Goal: Task Accomplishment & Management: Manage account settings

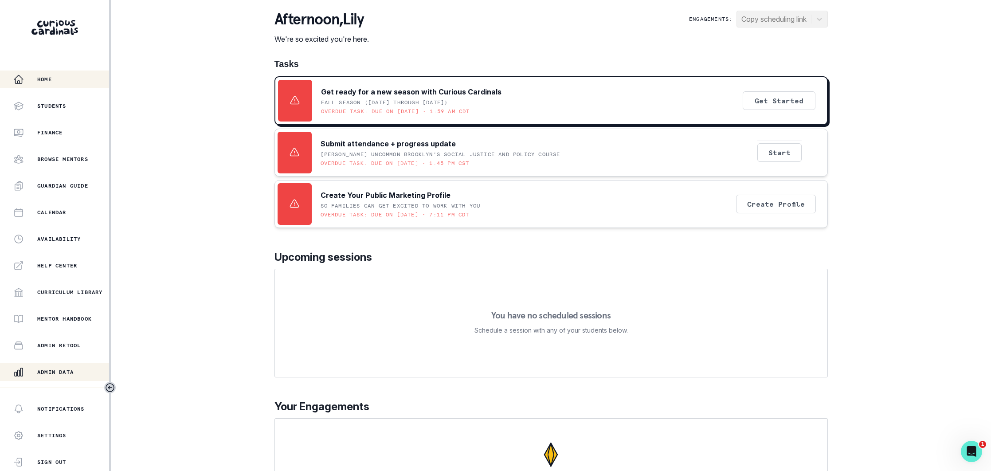
click at [47, 369] on p "Admin Data" at bounding box center [55, 371] width 36 height 7
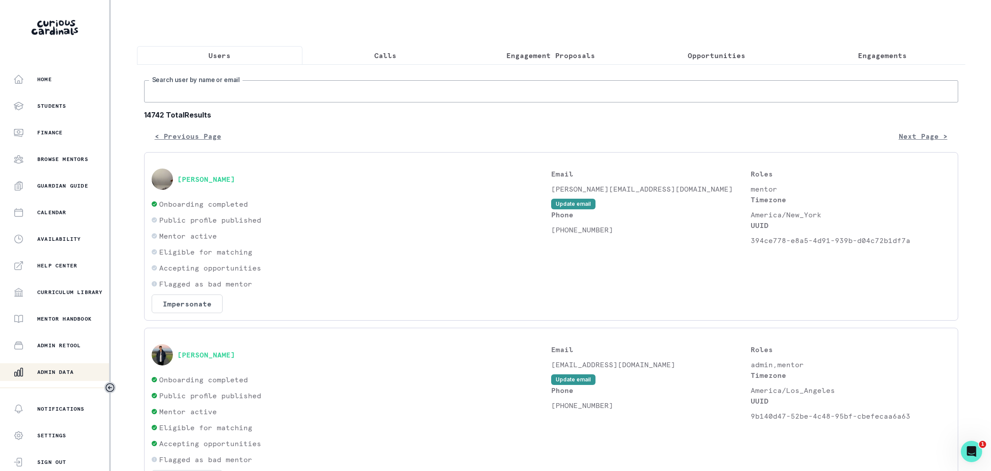
click at [248, 98] on input "Search user by name or email" at bounding box center [551, 91] width 814 height 22
type input "mark de"
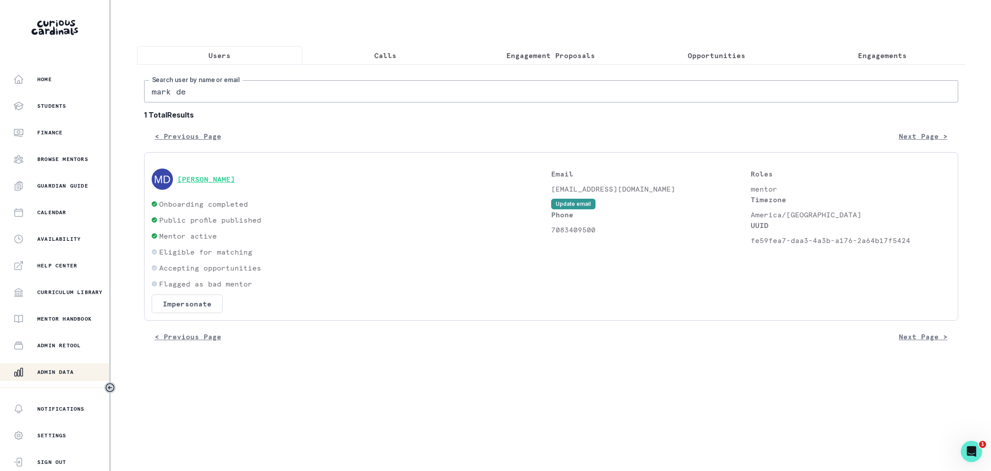
click at [215, 182] on button "[PERSON_NAME]" at bounding box center [206, 179] width 58 height 9
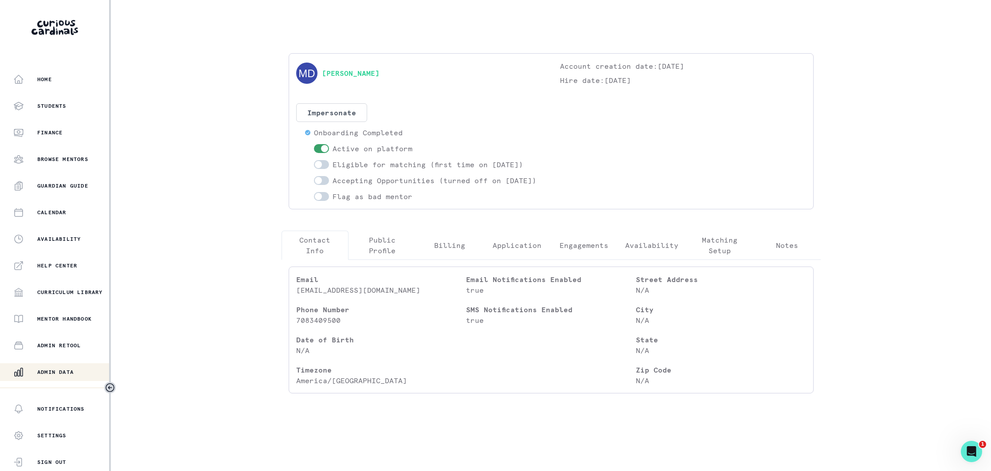
click at [573, 250] on p "Engagements" at bounding box center [583, 245] width 49 height 11
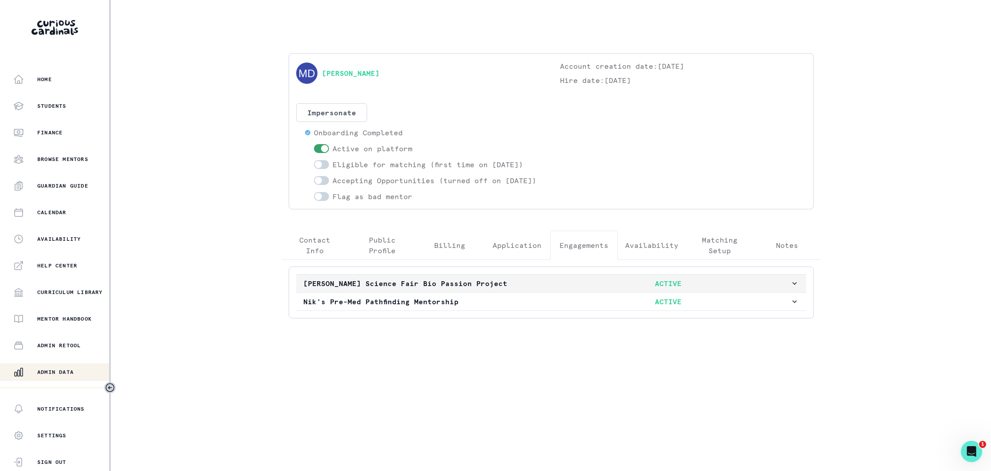
click at [497, 289] on p "[PERSON_NAME] Science Fair Bio Passion Project" at bounding box center [424, 283] width 243 height 11
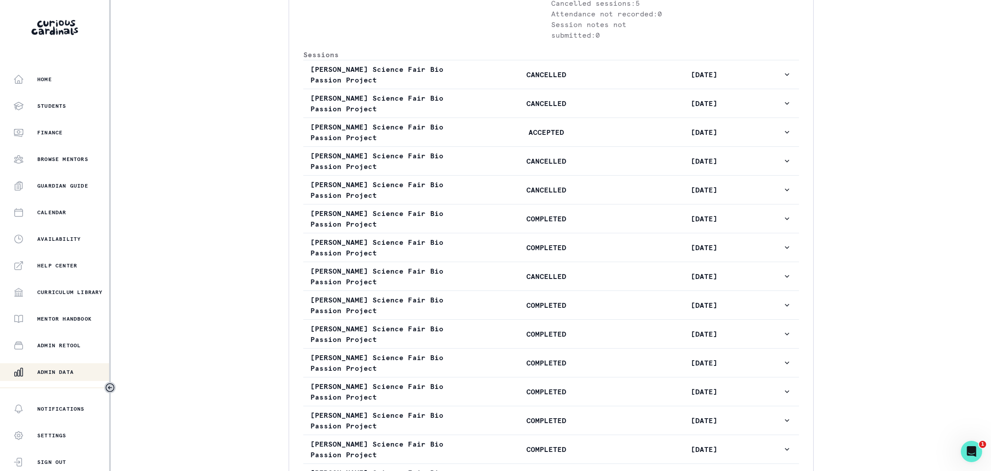
scroll to position [449, 0]
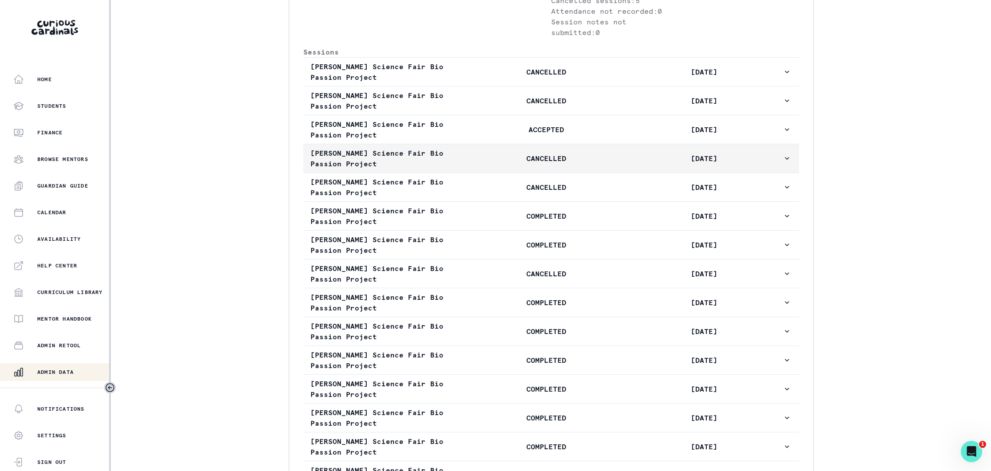
click at [483, 164] on p "CANCELLED" at bounding box center [546, 158] width 157 height 11
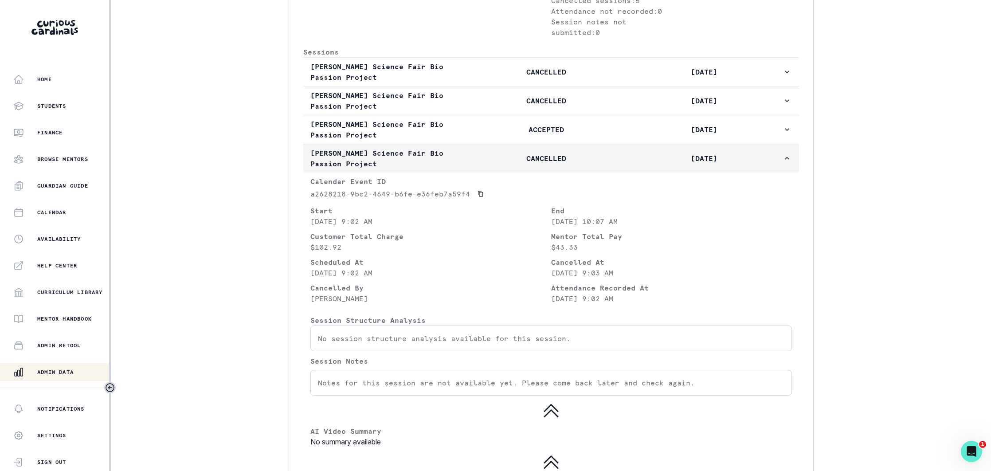
click at [465, 169] on p "[PERSON_NAME] Science Fair Bio Passion Project" at bounding box center [388, 158] width 157 height 21
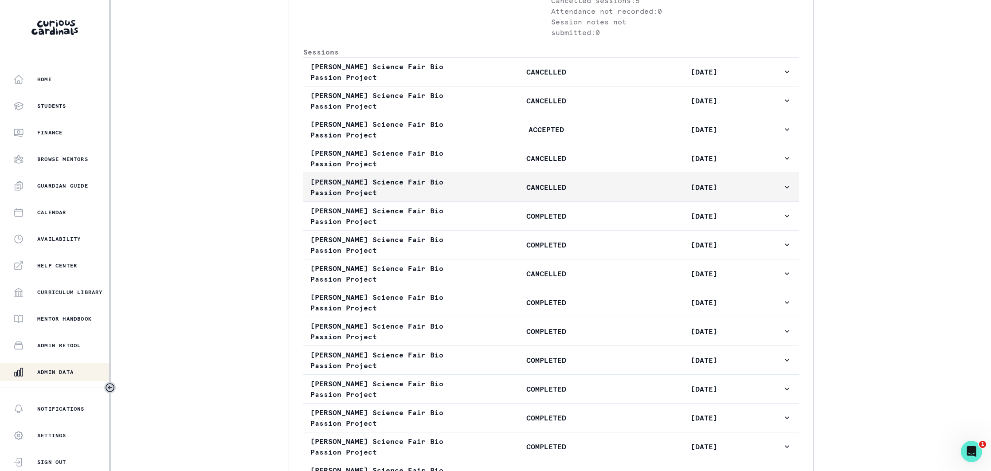
click at [464, 198] on p "[PERSON_NAME] Science Fair Bio Passion Project" at bounding box center [388, 186] width 157 height 21
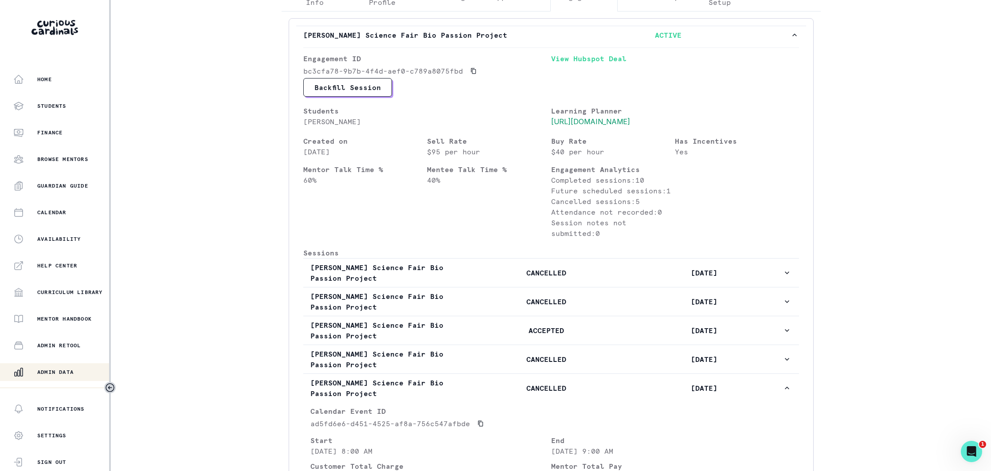
scroll to position [248, 0]
click at [471, 74] on icon "Copied to clipboard" at bounding box center [473, 72] width 5 height 6
drag, startPoint x: 292, startPoint y: 45, endPoint x: 512, endPoint y: 49, distance: 220.3
copy p "[PERSON_NAME] Science Fair Bio Passion Project"
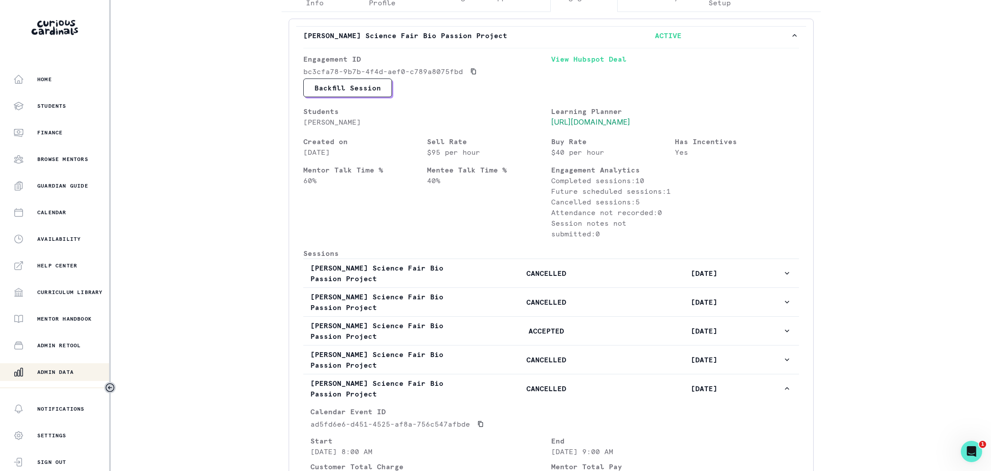
click at [68, 365] on button "Admin Data" at bounding box center [55, 372] width 111 height 18
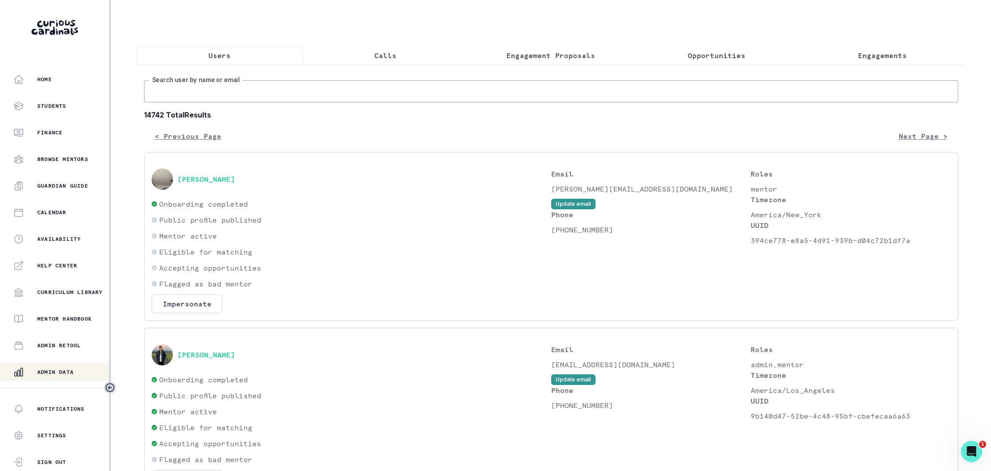
click at [224, 99] on input "Search user by name or email" at bounding box center [551, 91] width 814 height 22
type input "laryssa b"
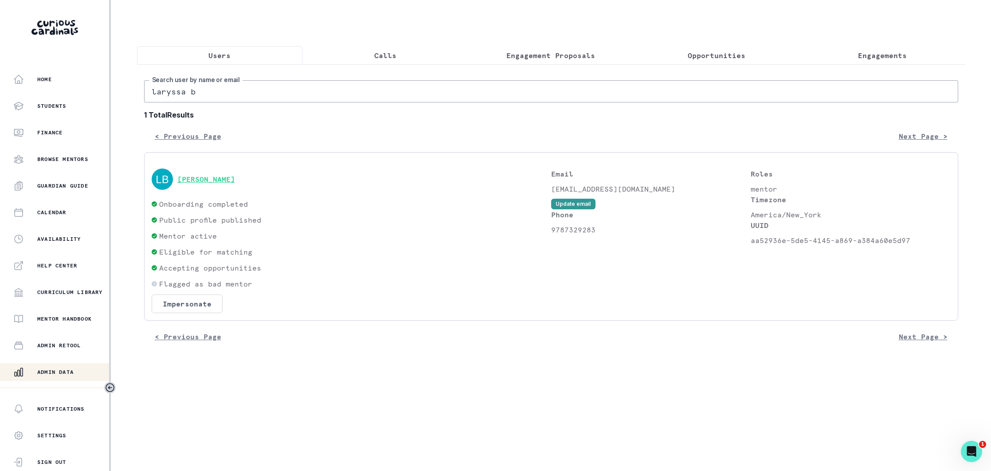
click at [211, 178] on button "[PERSON_NAME]" at bounding box center [206, 179] width 58 height 9
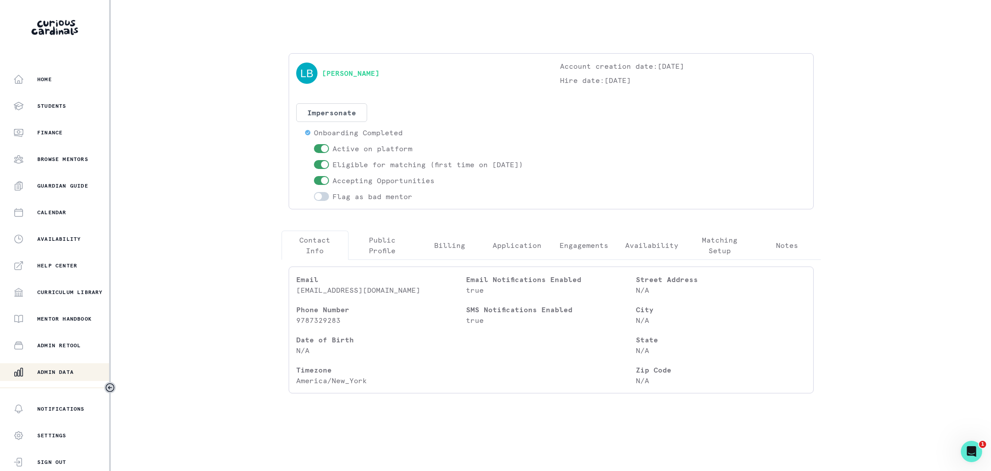
click at [570, 248] on p "Engagements" at bounding box center [583, 245] width 49 height 11
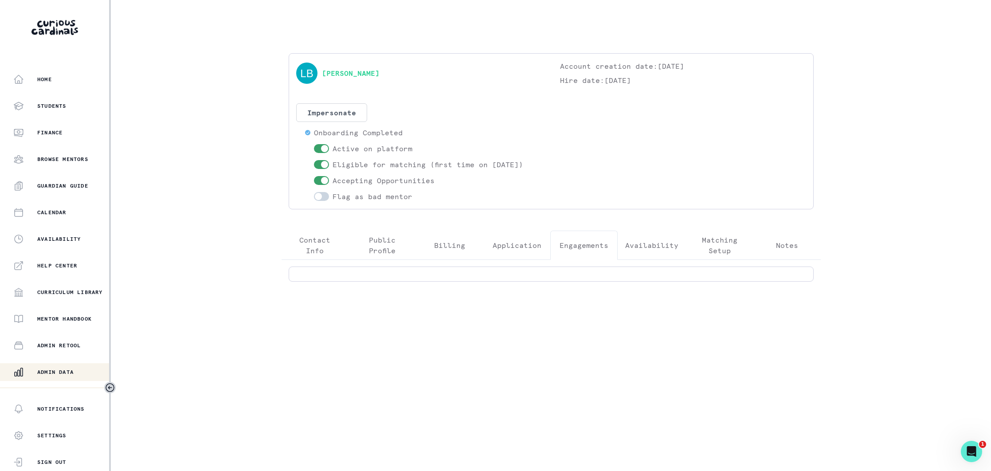
click at [378, 251] on p "Public Profile" at bounding box center [382, 244] width 52 height 21
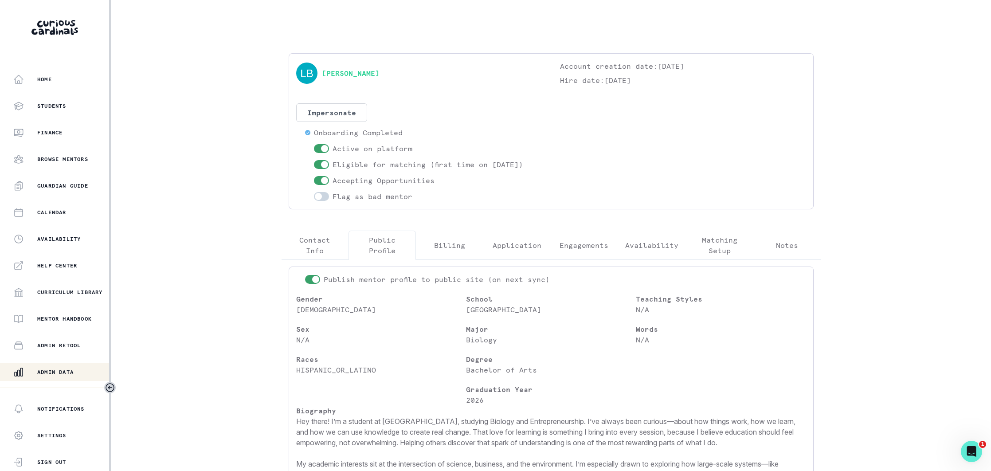
click at [60, 367] on div "Admin Data" at bounding box center [61, 372] width 96 height 11
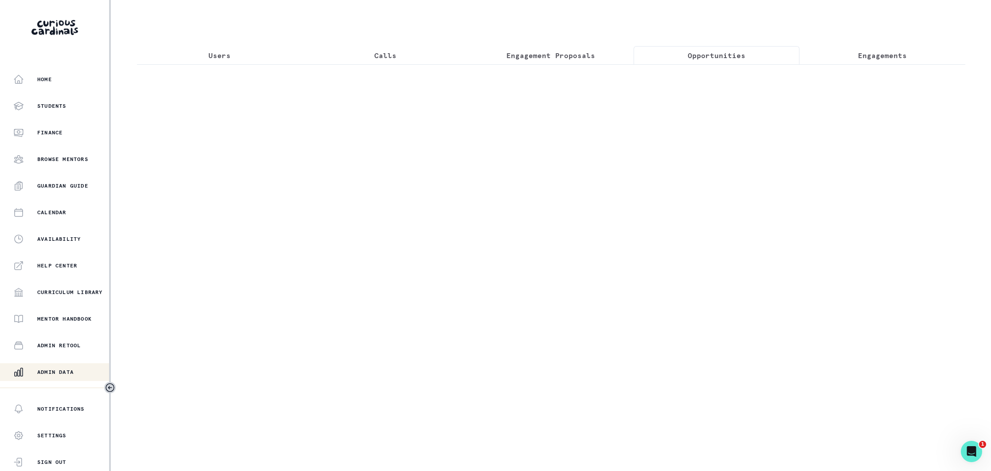
click at [692, 53] on p "Opportunities" at bounding box center [716, 55] width 58 height 11
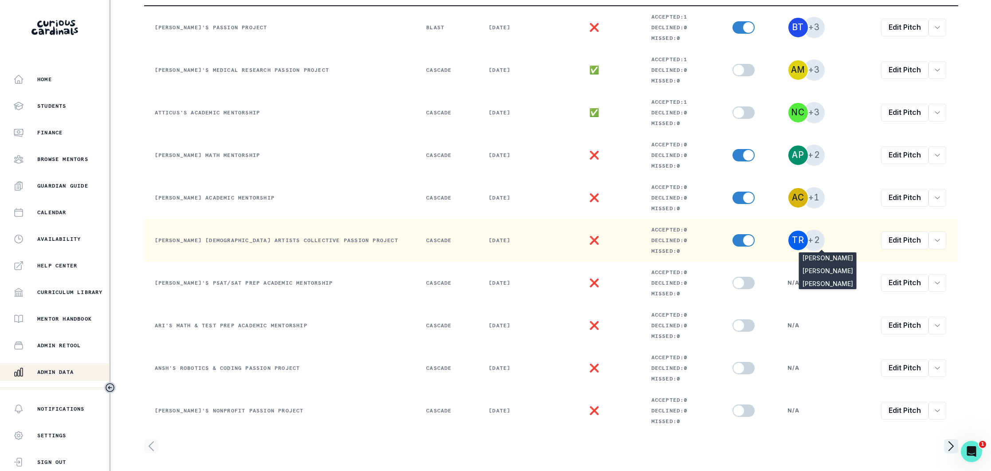
scroll to position [186, 0]
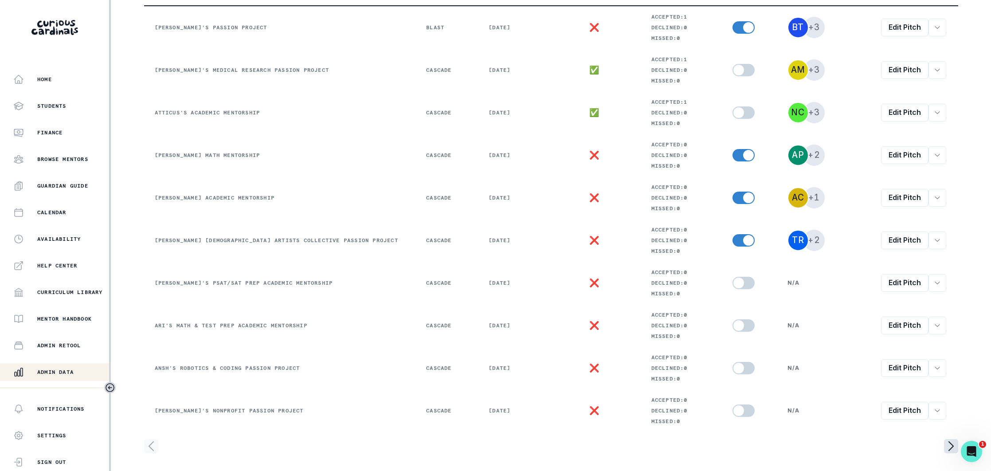
click at [948, 449] on icon "page right" at bounding box center [950, 445] width 4 height 9
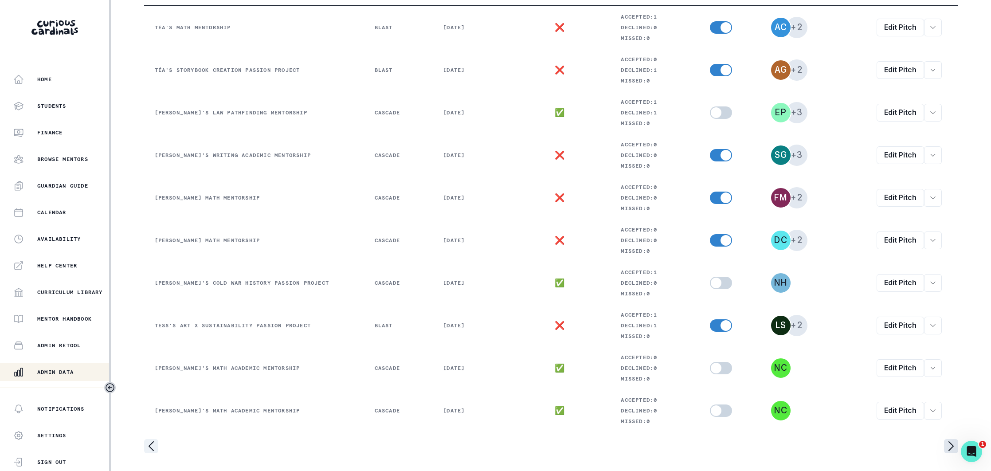
click at [947, 445] on icon "page right" at bounding box center [951, 446] width 14 height 14
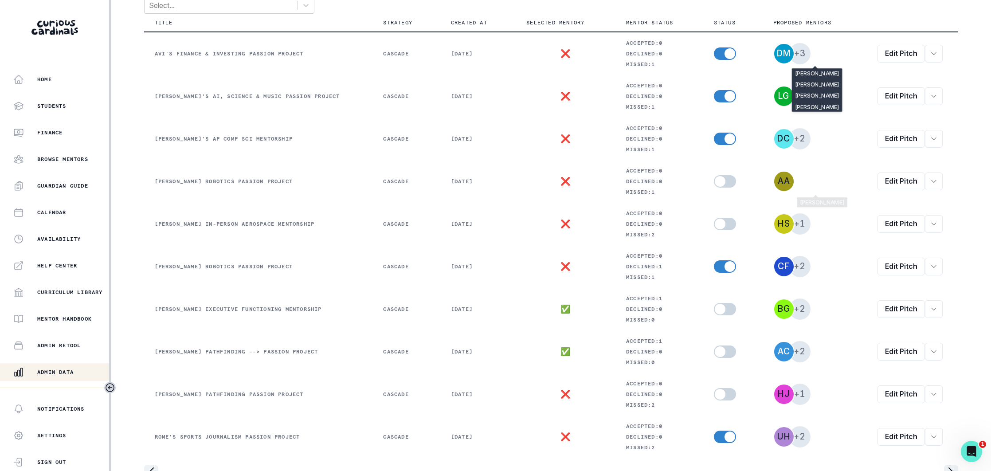
scroll to position [156, 0]
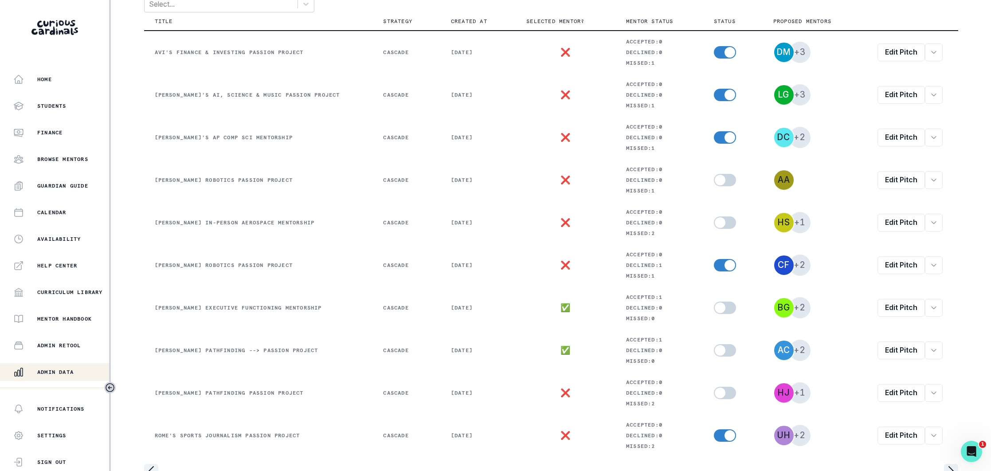
drag, startPoint x: 54, startPoint y: 373, endPoint x: 129, endPoint y: 306, distance: 101.1
click at [54, 373] on p "Admin Data" at bounding box center [55, 371] width 36 height 7
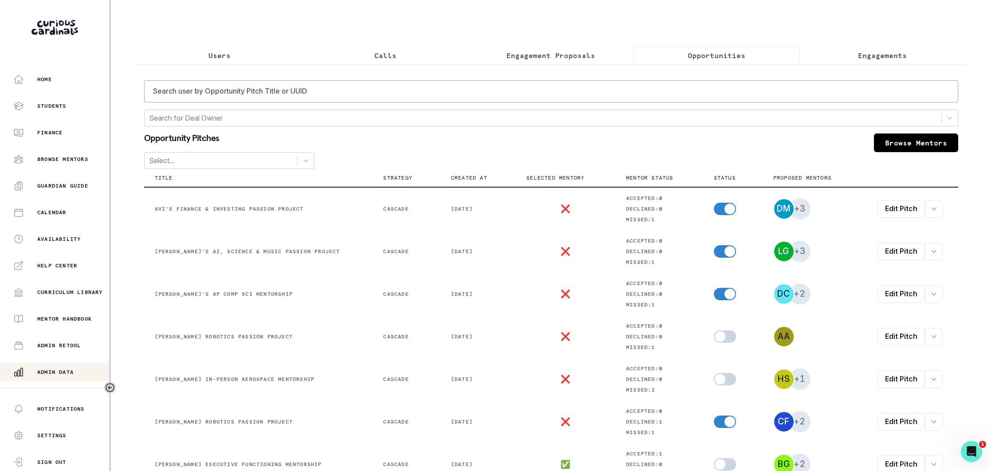
drag, startPoint x: 219, startPoint y: 59, endPoint x: 244, endPoint y: 78, distance: 31.5
click at [219, 59] on p "Users" at bounding box center [219, 55] width 22 height 11
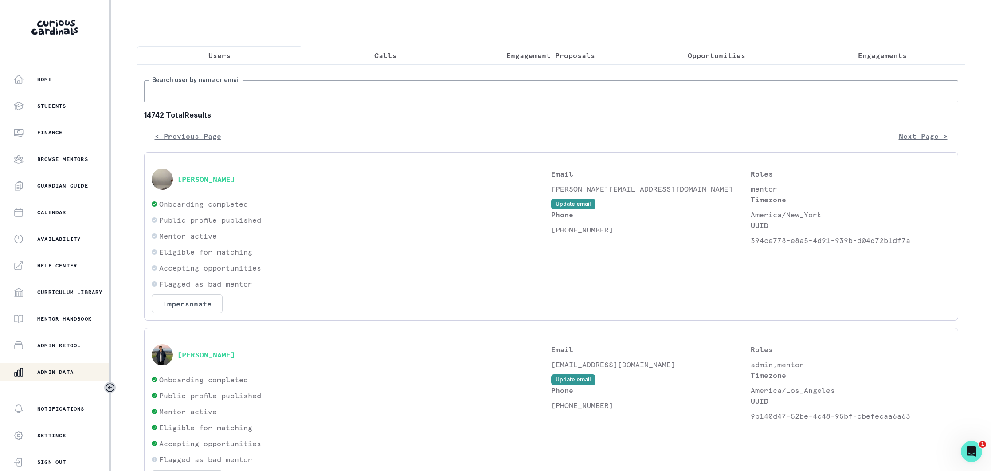
click at [246, 88] on input "Search user by name or email" at bounding box center [551, 91] width 814 height 22
paste input "[EMAIL_ADDRESS][DOMAIN_NAME]"
type input "[EMAIL_ADDRESS][DOMAIN_NAME]"
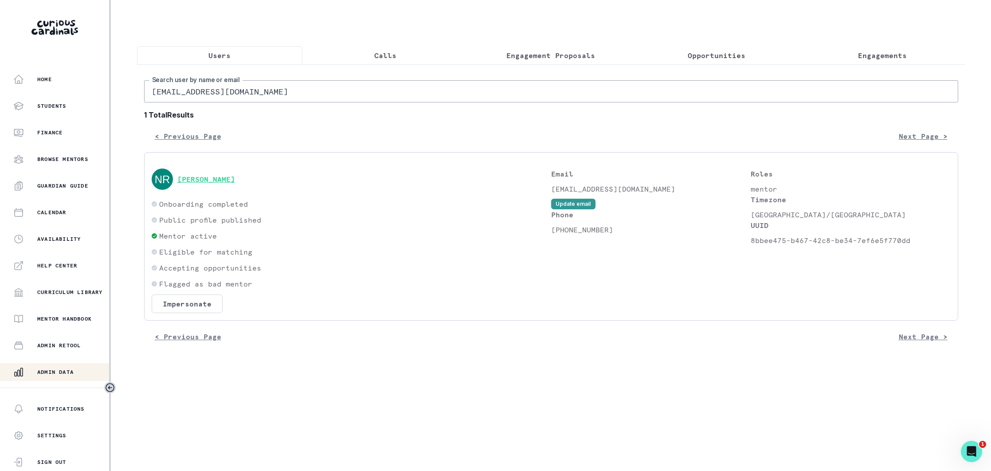
click at [215, 183] on button "[PERSON_NAME]" at bounding box center [206, 179] width 58 height 9
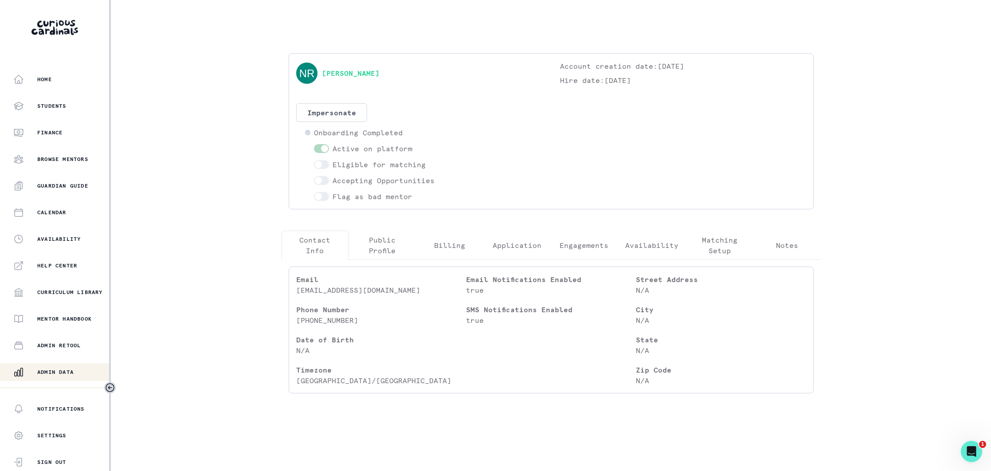
click at [379, 248] on p "Public Profile" at bounding box center [382, 244] width 52 height 21
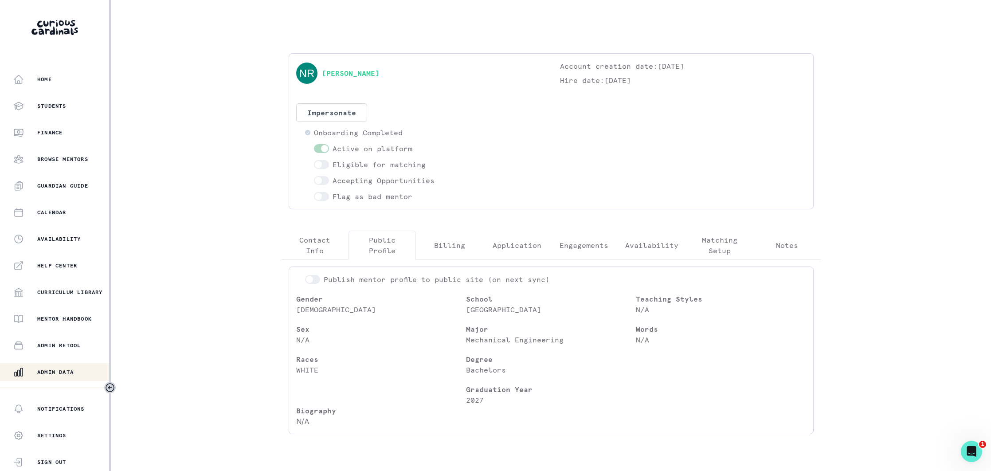
drag, startPoint x: 67, startPoint y: 369, endPoint x: 135, endPoint y: 323, distance: 81.7
click at [70, 366] on button "Admin Data" at bounding box center [55, 372] width 111 height 18
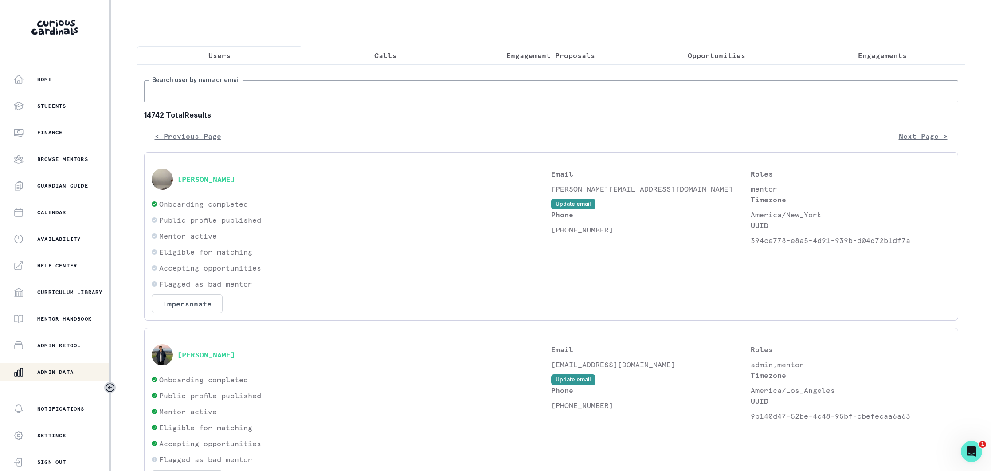
click at [271, 93] on input "Search user by name or email" at bounding box center [551, 91] width 814 height 22
paste input "[EMAIL_ADDRESS][DOMAIN_NAME]"
type input "[EMAIL_ADDRESS][DOMAIN_NAME]"
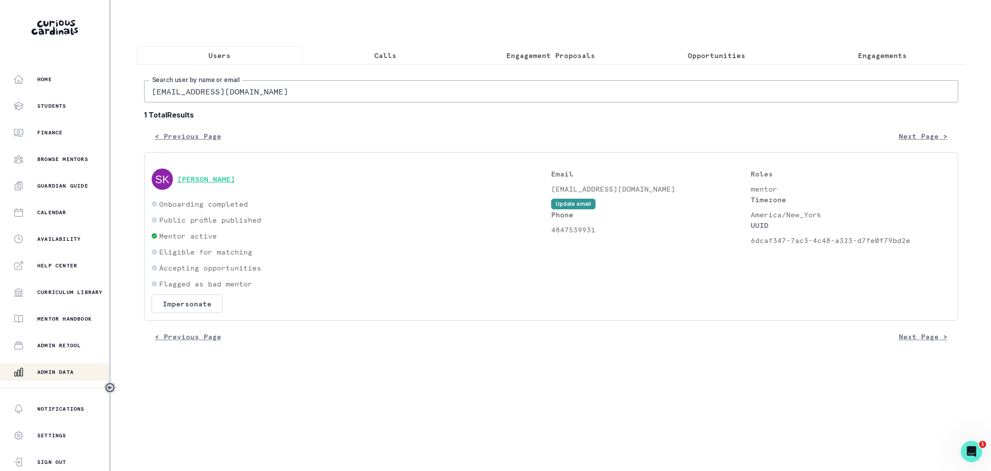
click at [235, 179] on button "[PERSON_NAME]" at bounding box center [206, 179] width 58 height 9
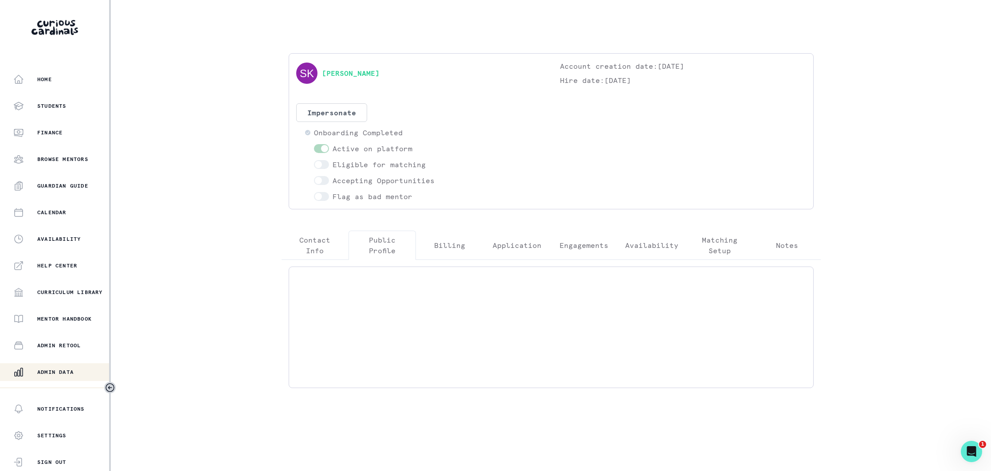
click at [387, 242] on p "Public Profile" at bounding box center [382, 244] width 52 height 21
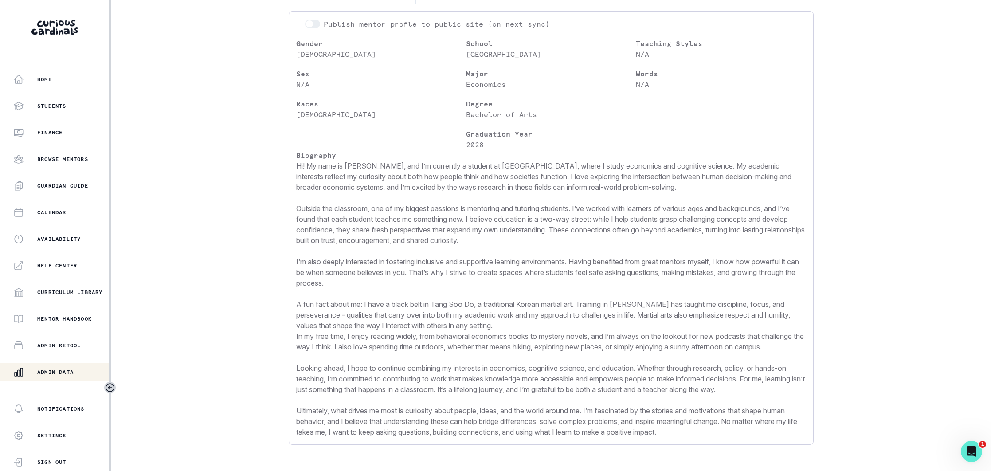
scroll to position [263, 0]
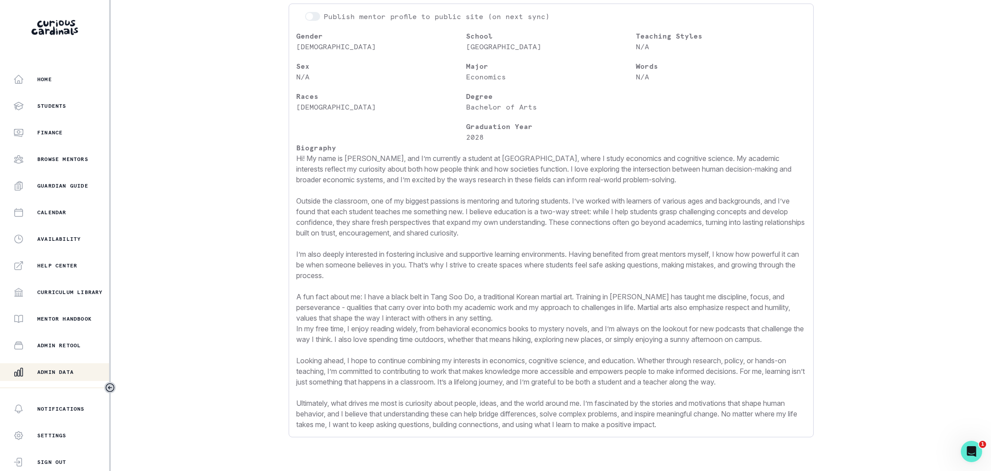
drag, startPoint x: 67, startPoint y: 369, endPoint x: 112, endPoint y: 333, distance: 57.4
click at [68, 368] on p "Admin Data" at bounding box center [55, 371] width 36 height 7
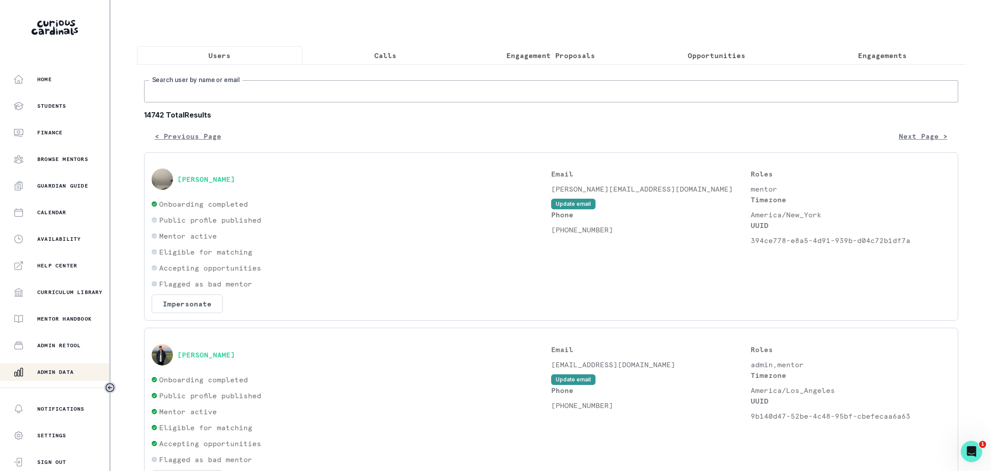
click at [234, 98] on input "Search user by name or email" at bounding box center [551, 91] width 814 height 22
paste input "[EMAIL_ADDRESS][DOMAIN_NAME]"
type input "[EMAIL_ADDRESS][DOMAIN_NAME]"
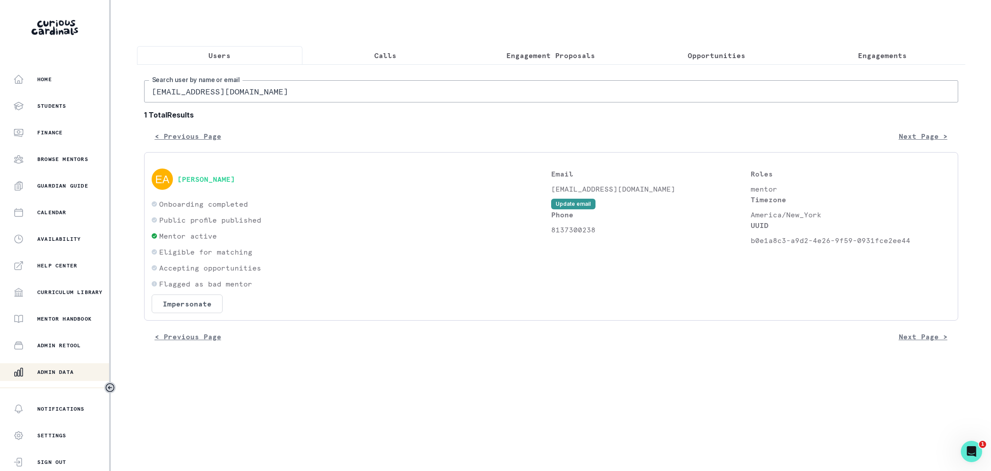
drag, startPoint x: 205, startPoint y: 183, endPoint x: 221, endPoint y: 191, distance: 17.4
click at [205, 183] on button "[PERSON_NAME]" at bounding box center [206, 179] width 58 height 9
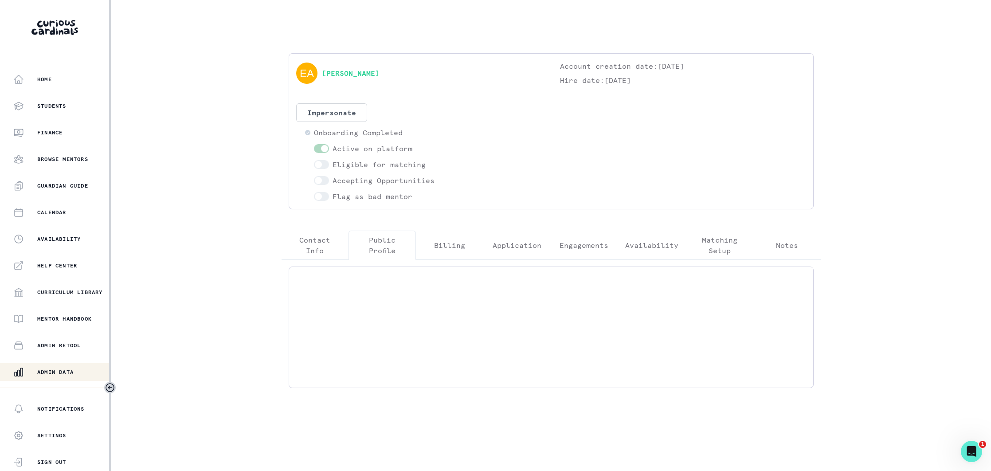
click at [384, 247] on p "Public Profile" at bounding box center [382, 244] width 52 height 21
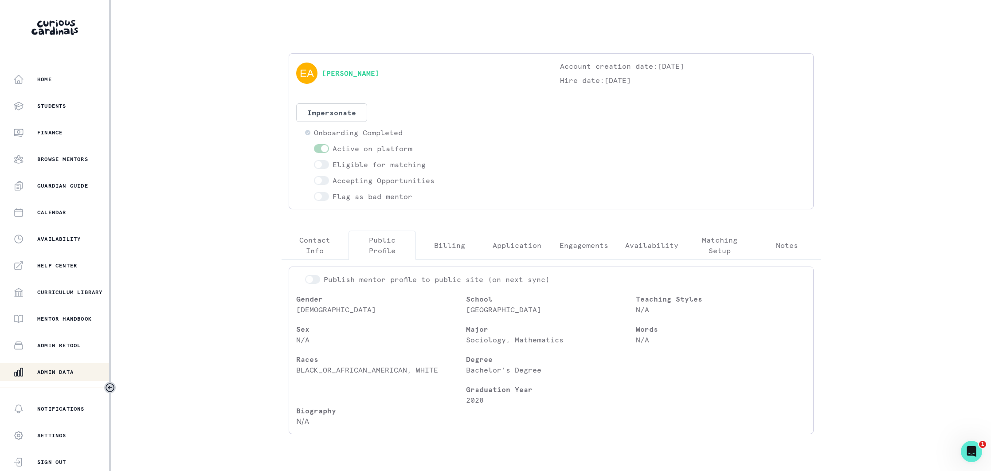
scroll to position [23, 0]
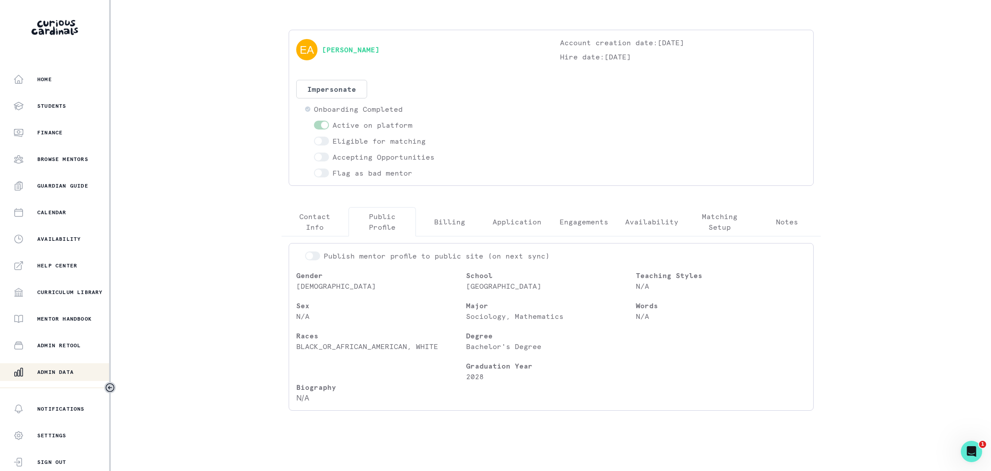
drag, startPoint x: 74, startPoint y: 371, endPoint x: 195, endPoint y: 267, distance: 159.0
click at [78, 367] on div "Admin Data" at bounding box center [61, 372] width 96 height 11
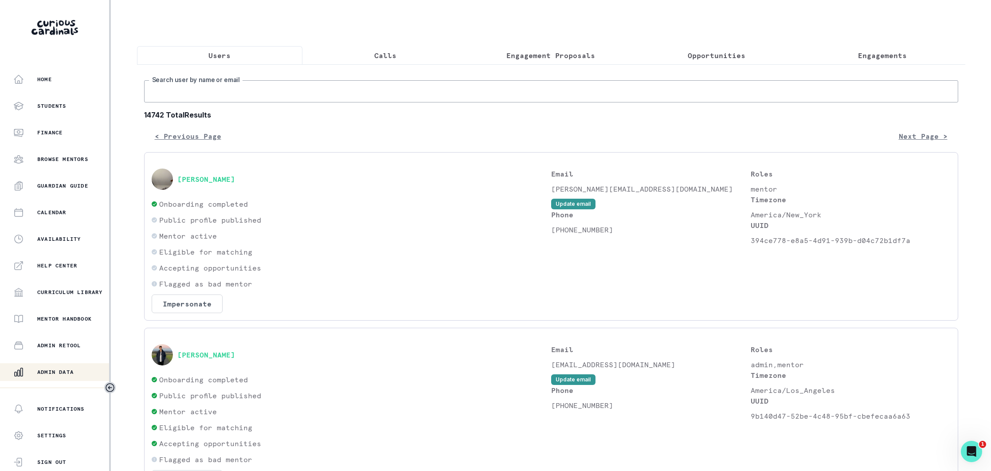
click at [215, 86] on input "Search user by name or email" at bounding box center [551, 91] width 814 height 22
paste input "[EMAIL_ADDRESS][DOMAIN_NAME]"
type input "[EMAIL_ADDRESS][DOMAIN_NAME]"
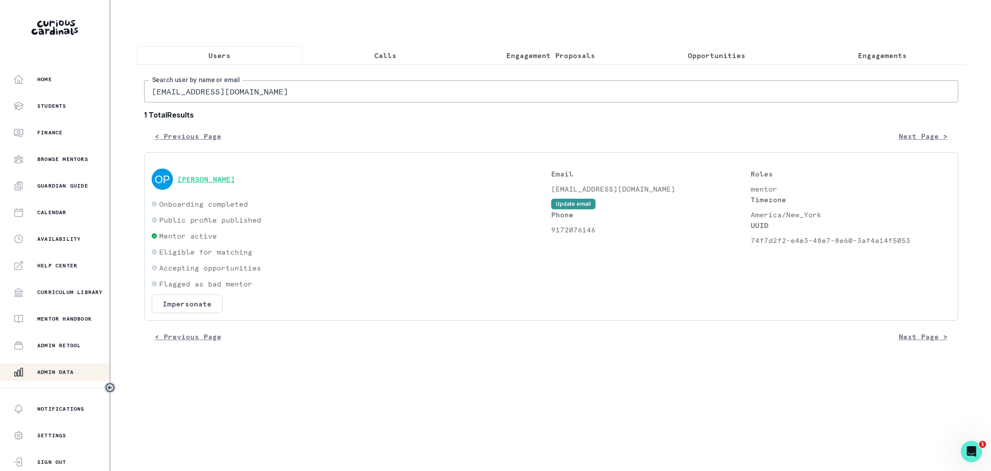
click at [210, 178] on button "[PERSON_NAME]" at bounding box center [206, 179] width 58 height 9
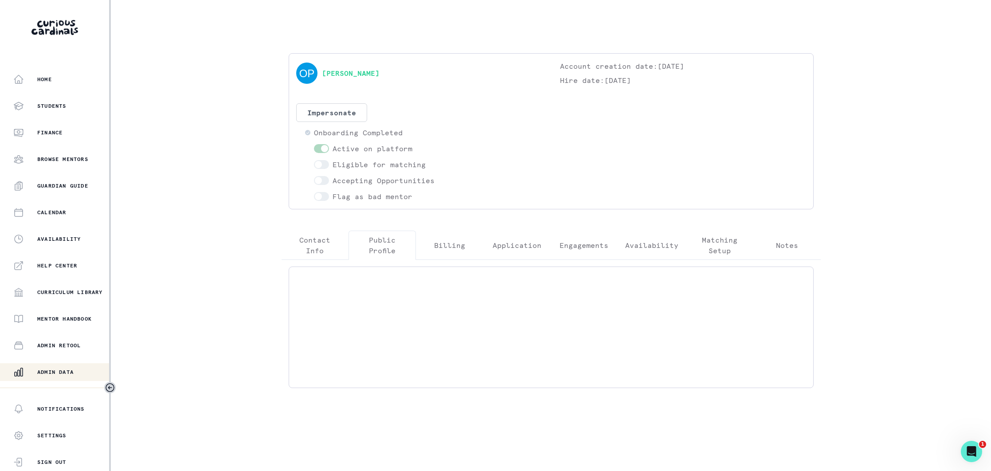
click at [379, 242] on p "Public Profile" at bounding box center [382, 244] width 52 height 21
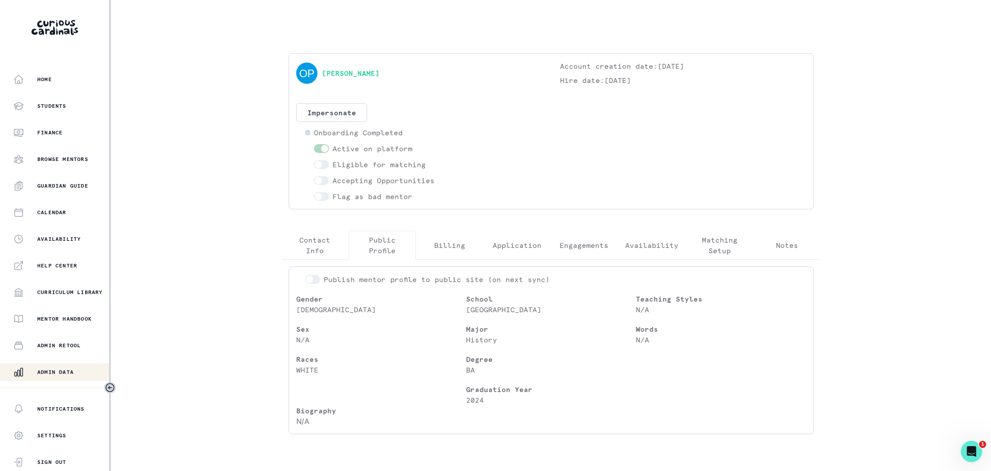
scroll to position [23, 0]
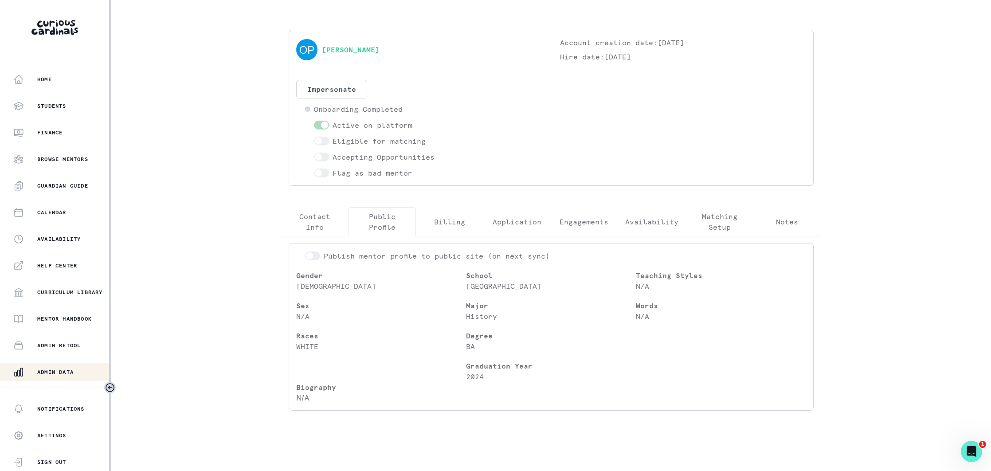
drag, startPoint x: 58, startPoint y: 370, endPoint x: 125, endPoint y: 324, distance: 81.1
click at [60, 368] on p "Admin Data" at bounding box center [55, 371] width 36 height 7
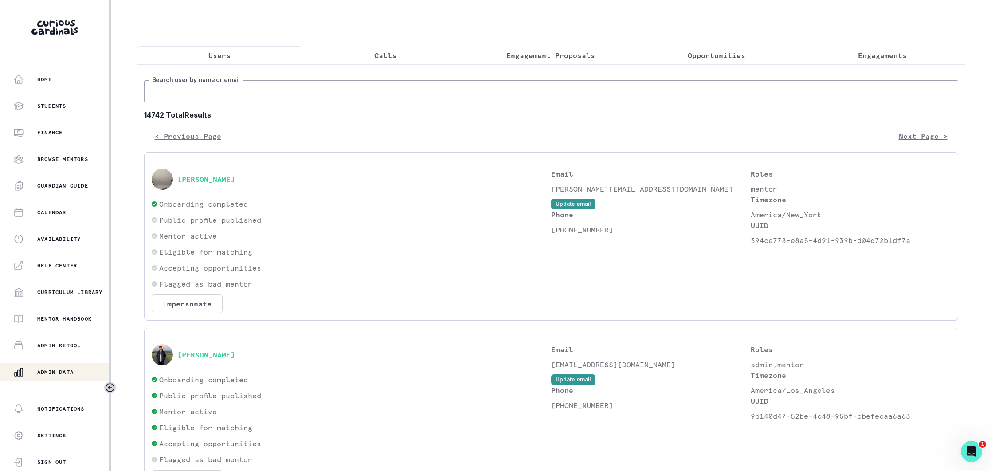
click at [238, 95] on input "Search user by name or email" at bounding box center [551, 91] width 814 height 22
paste input "[EMAIL_ADDRESS][DOMAIN_NAME]"
type input "[EMAIL_ADDRESS][DOMAIN_NAME]"
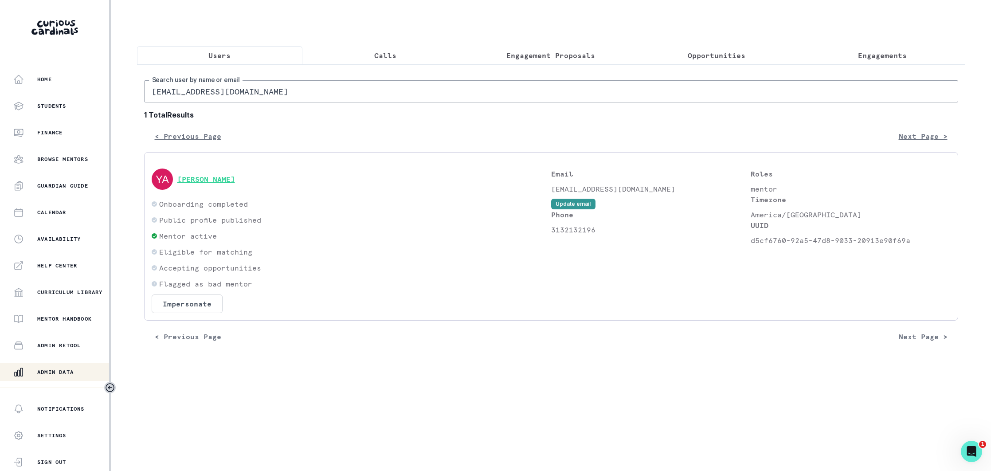
click at [205, 180] on button "[PERSON_NAME]" at bounding box center [206, 179] width 58 height 9
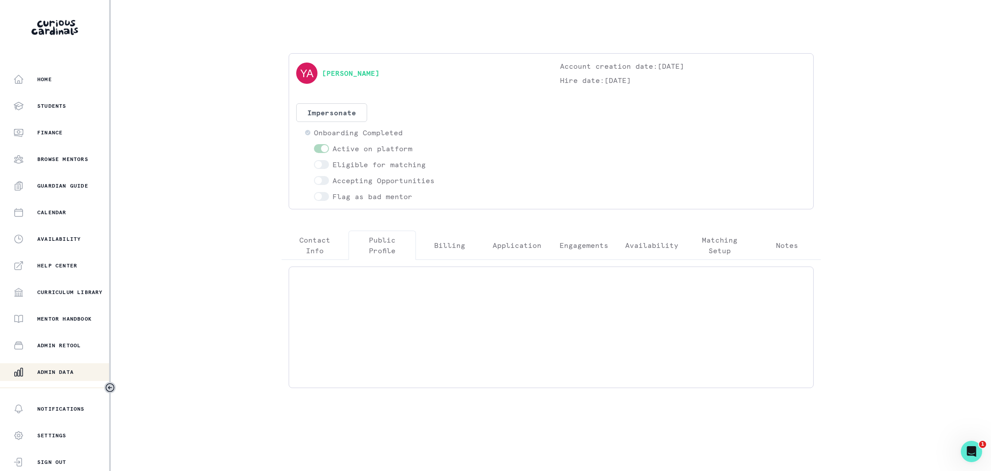
click at [381, 249] on p "Public Profile" at bounding box center [382, 244] width 52 height 21
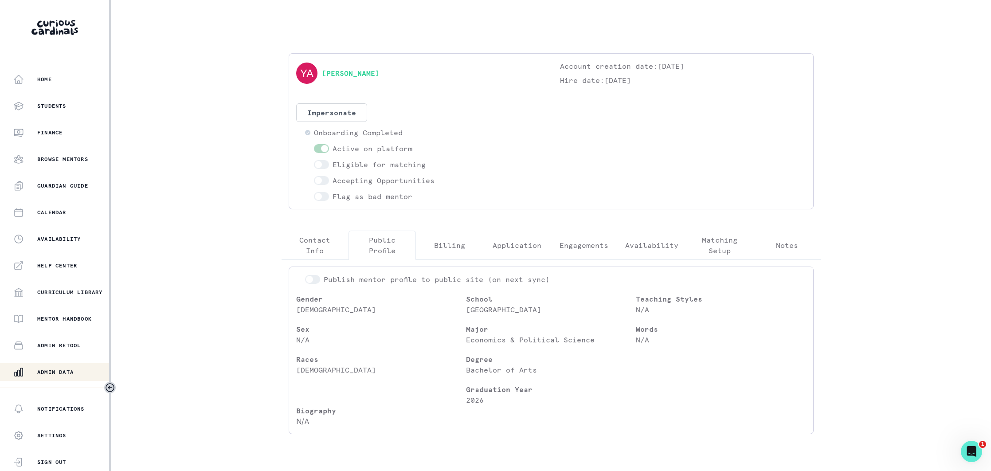
scroll to position [23, 0]
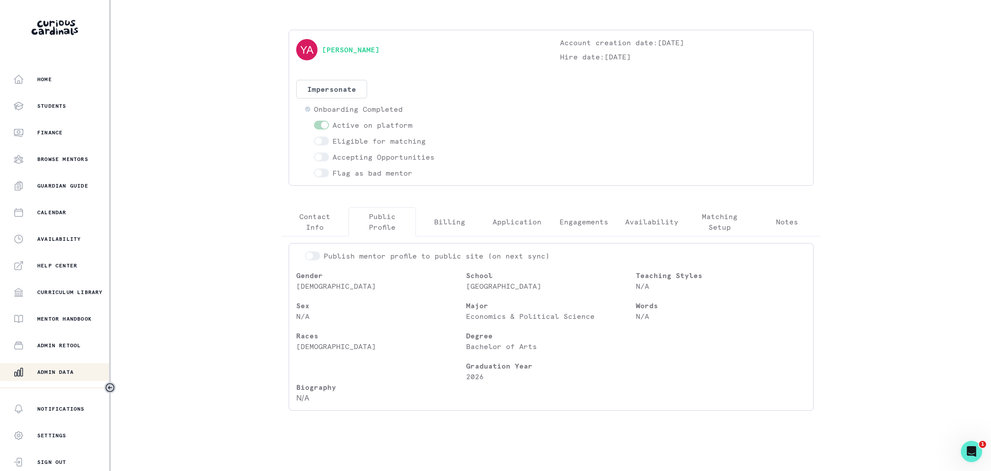
drag, startPoint x: 76, startPoint y: 370, endPoint x: 112, endPoint y: 341, distance: 45.7
click at [82, 365] on button "Admin Data" at bounding box center [55, 372] width 111 height 18
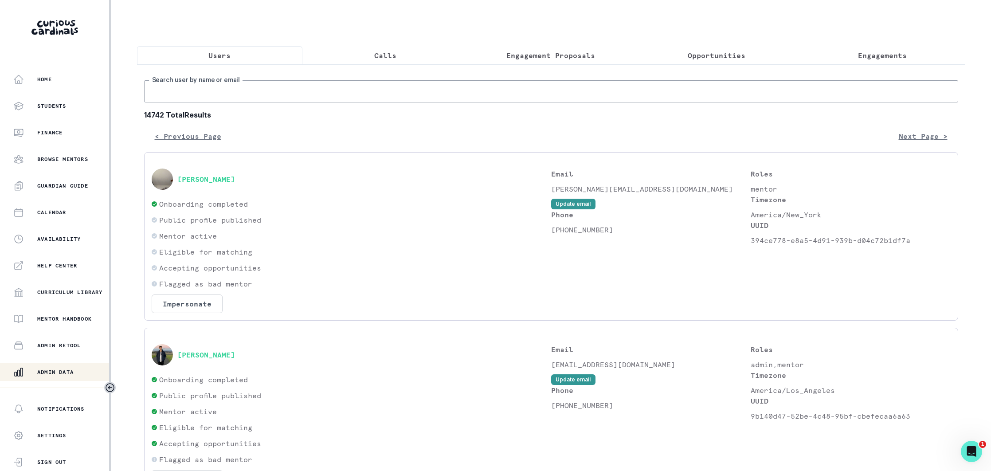
click at [304, 86] on input "Search user by name or email" at bounding box center [551, 91] width 814 height 22
paste input "[EMAIL_ADDRESS][PERSON_NAME][DOMAIN_NAME]"
type input "[EMAIL_ADDRESS][PERSON_NAME][DOMAIN_NAME]"
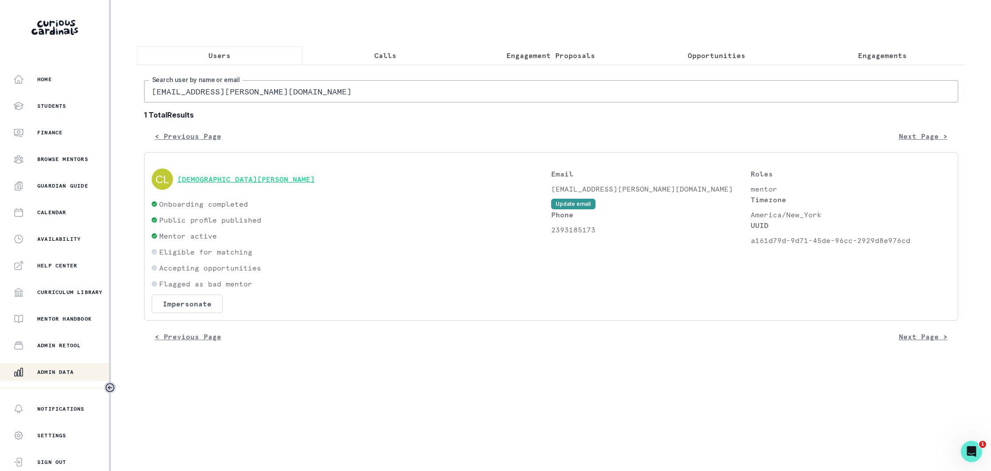
click at [214, 177] on button "[DEMOGRAPHIC_DATA][PERSON_NAME]" at bounding box center [245, 179] width 137 height 9
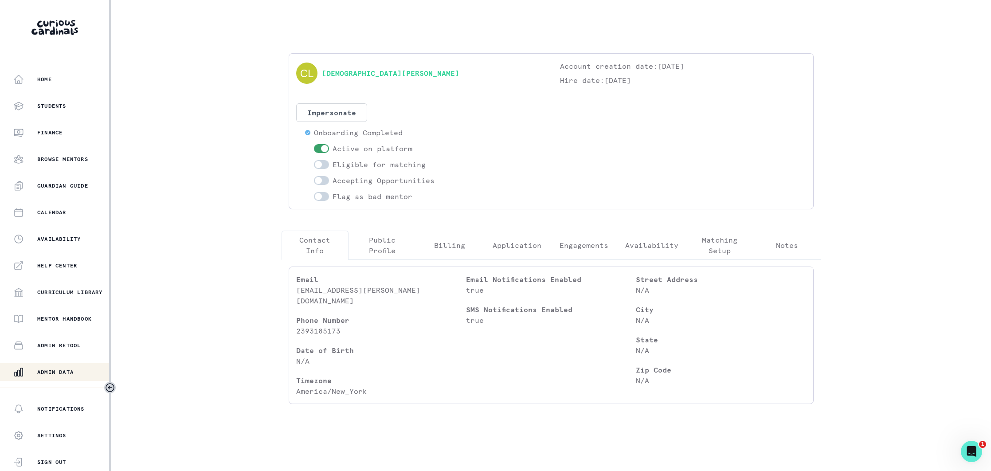
click at [391, 252] on p "Public Profile" at bounding box center [382, 244] width 52 height 21
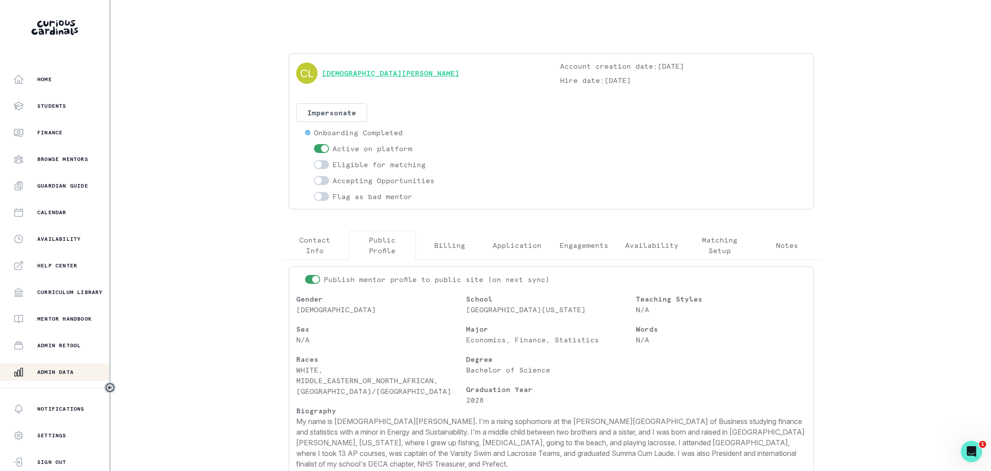
click at [349, 73] on link "[DEMOGRAPHIC_DATA][PERSON_NAME]" at bounding box center [390, 73] width 137 height 11
drag, startPoint x: 404, startPoint y: 76, endPoint x: 322, endPoint y: 75, distance: 82.4
click at [321, 77] on div "[DEMOGRAPHIC_DATA][PERSON_NAME]" at bounding box center [419, 73] width 246 height 25
copy link "[DEMOGRAPHIC_DATA][PERSON_NAME]"
click at [316, 164] on span at bounding box center [318, 164] width 7 height 7
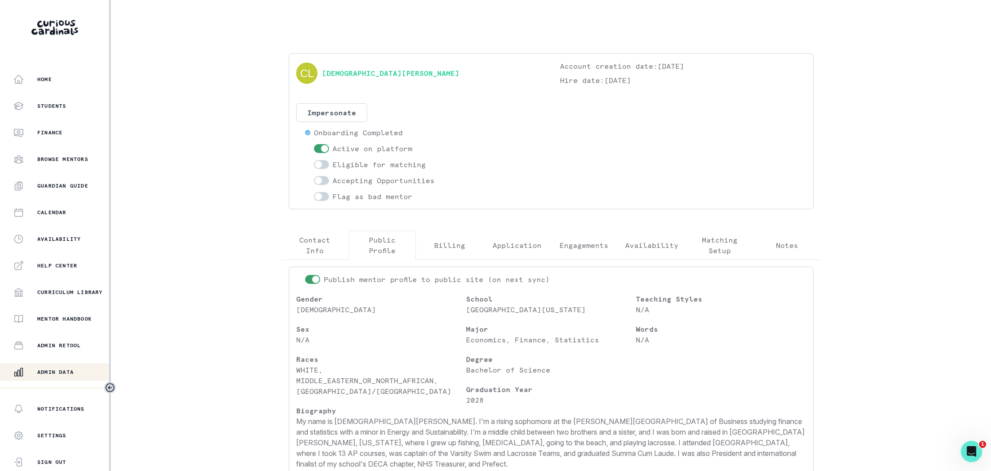
click at [314, 160] on input "checkbox" at bounding box center [313, 160] width 0 height 0
checkbox input "true"
click at [319, 179] on span at bounding box center [318, 180] width 7 height 7
click at [314, 176] on input "checkbox" at bounding box center [313, 176] width 0 height 0
checkbox input "true"
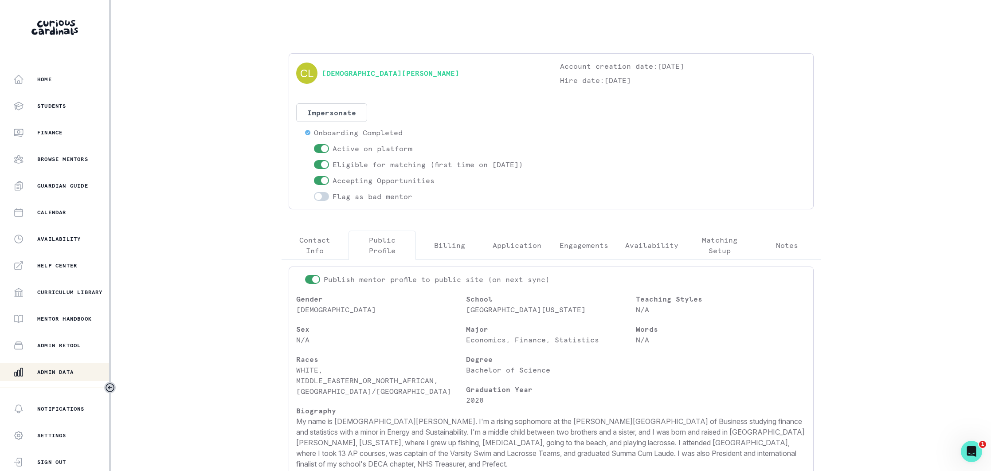
click at [70, 360] on div "Home Students Finance Browse Mentors Guardian Guide Calendar Availability Help …" at bounding box center [54, 228] width 109 height 317
drag, startPoint x: 70, startPoint y: 366, endPoint x: 195, endPoint y: 299, distance: 142.0
click at [71, 366] on button "Admin Data" at bounding box center [55, 372] width 111 height 18
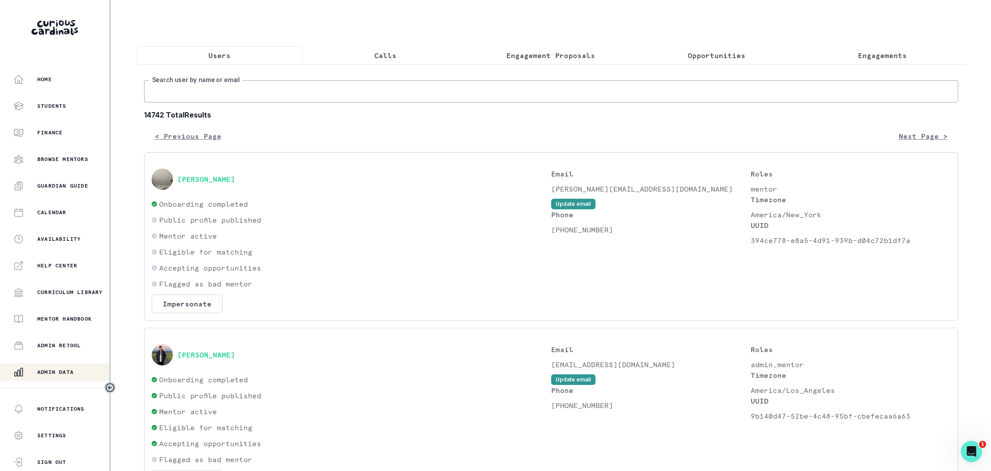
click at [293, 93] on input "Search user by name or email" at bounding box center [551, 91] width 814 height 22
paste input "[EMAIL_ADDRESS][DOMAIN_NAME]"
type input "[EMAIL_ADDRESS][DOMAIN_NAME]"
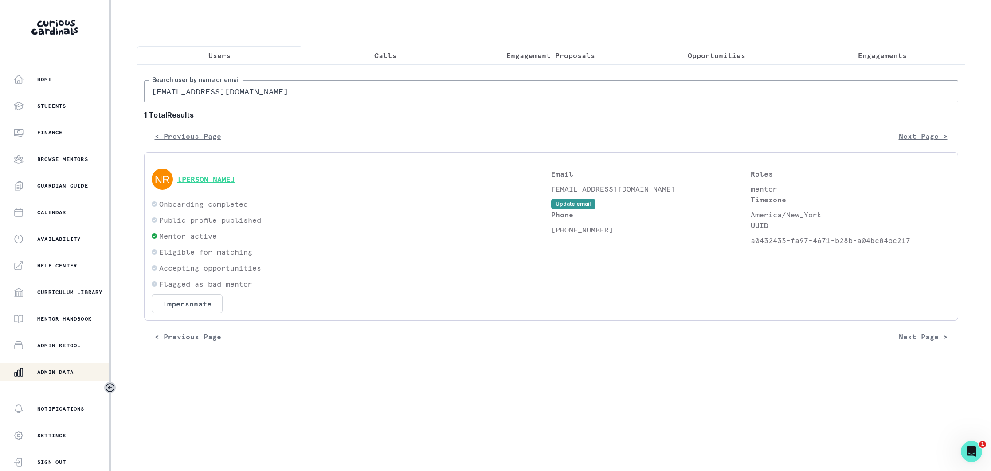
click at [227, 178] on button "[PERSON_NAME]" at bounding box center [206, 179] width 58 height 9
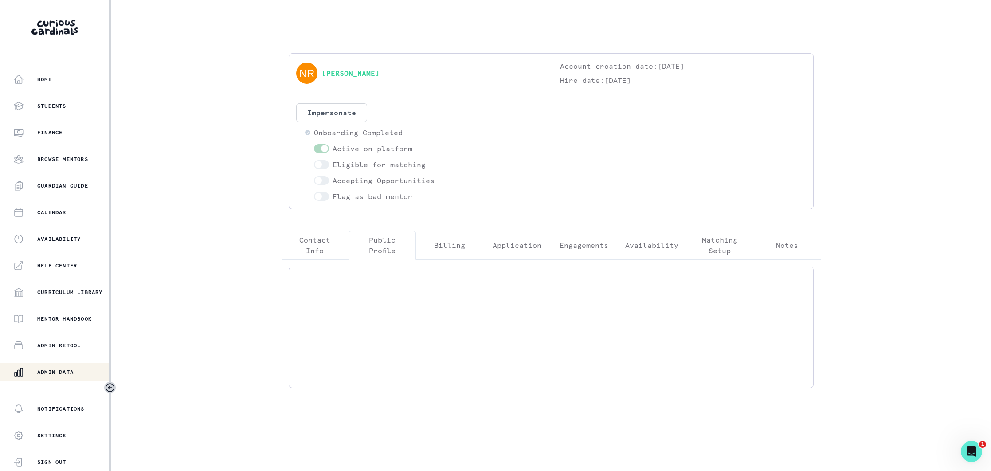
click at [372, 241] on p "Public Profile" at bounding box center [382, 244] width 52 height 21
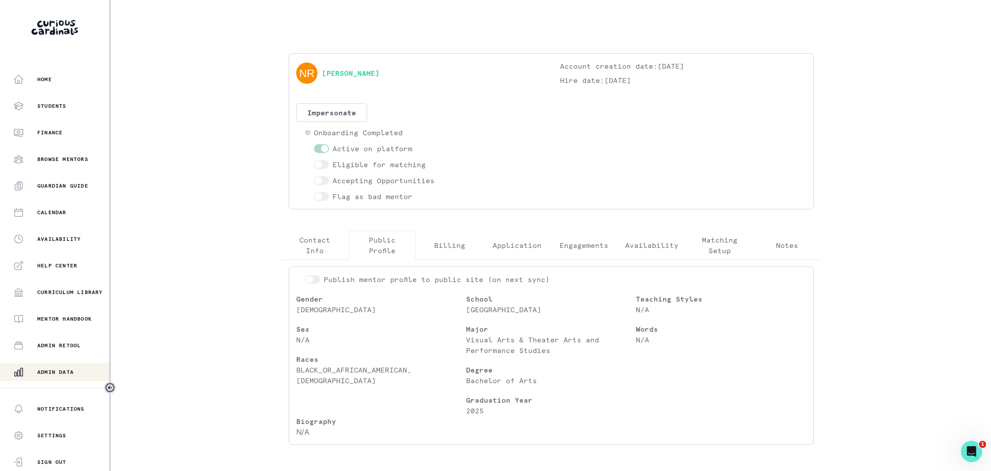
click at [64, 367] on div "Admin Data" at bounding box center [61, 372] width 96 height 11
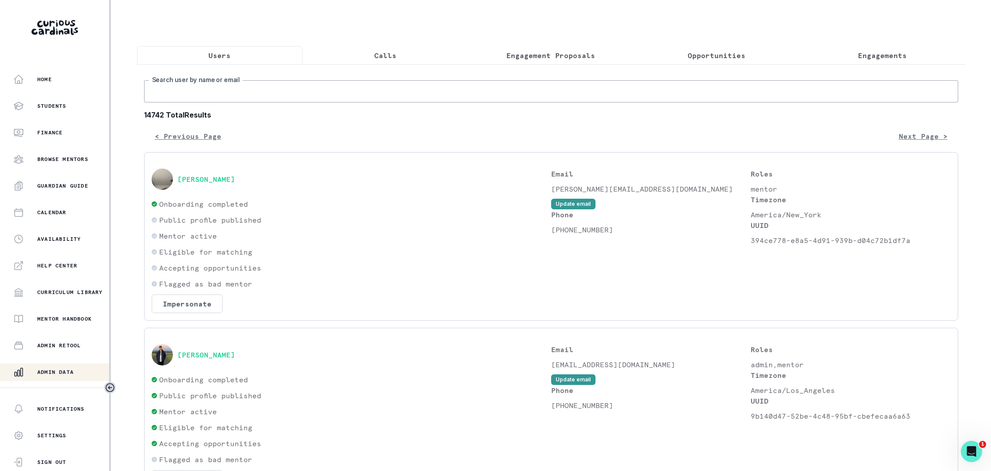
click at [220, 90] on input "Search user by name or email" at bounding box center [551, 91] width 814 height 22
paste input "[EMAIL_ADDRESS][DOMAIN_NAME]"
type input "[EMAIL_ADDRESS][DOMAIN_NAME]"
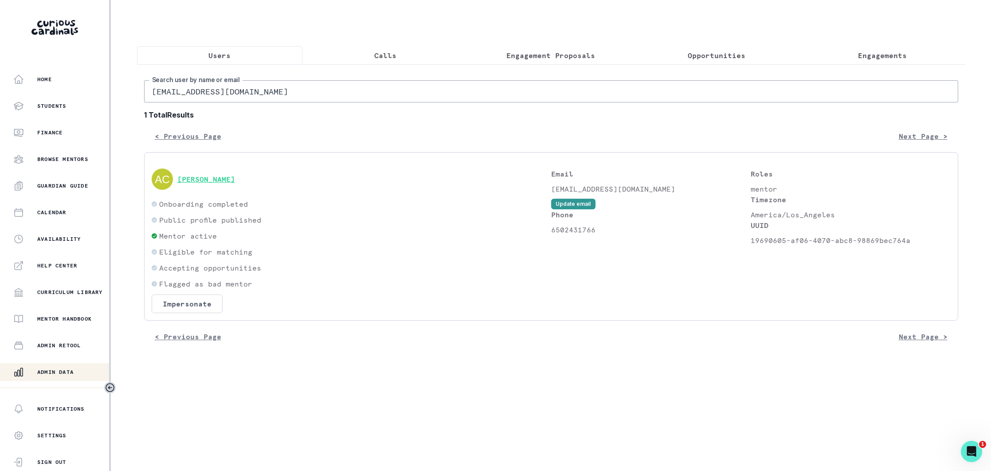
click at [203, 178] on button "[PERSON_NAME]" at bounding box center [206, 179] width 58 height 9
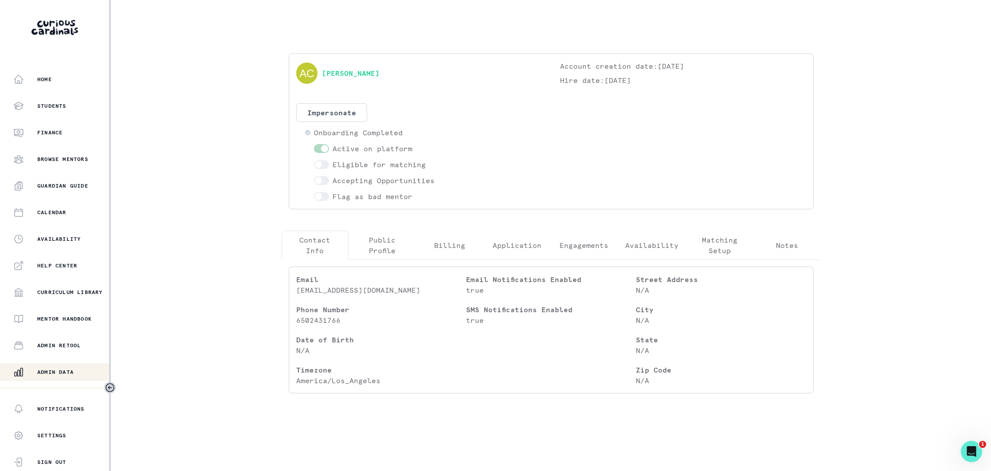
click at [388, 240] on p "Public Profile" at bounding box center [382, 244] width 52 height 21
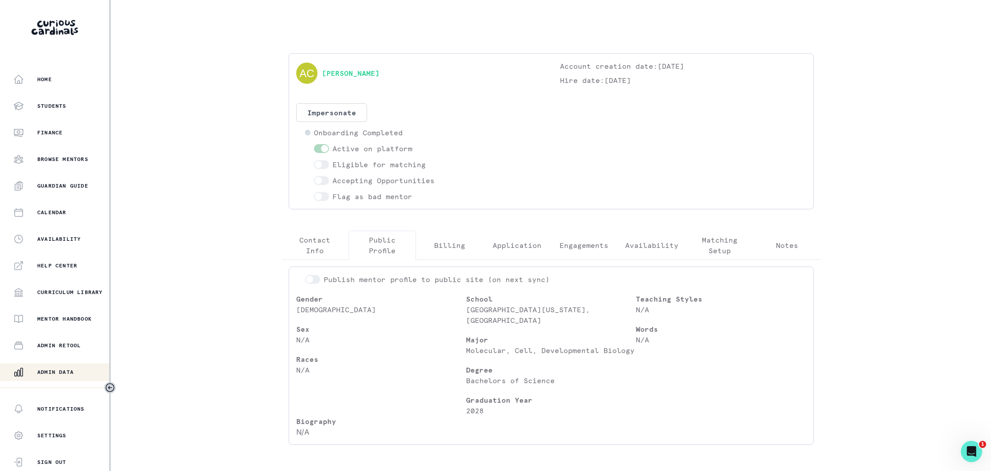
drag, startPoint x: 73, startPoint y: 367, endPoint x: 191, endPoint y: 281, distance: 145.9
click at [74, 367] on div "Admin Data" at bounding box center [61, 372] width 96 height 11
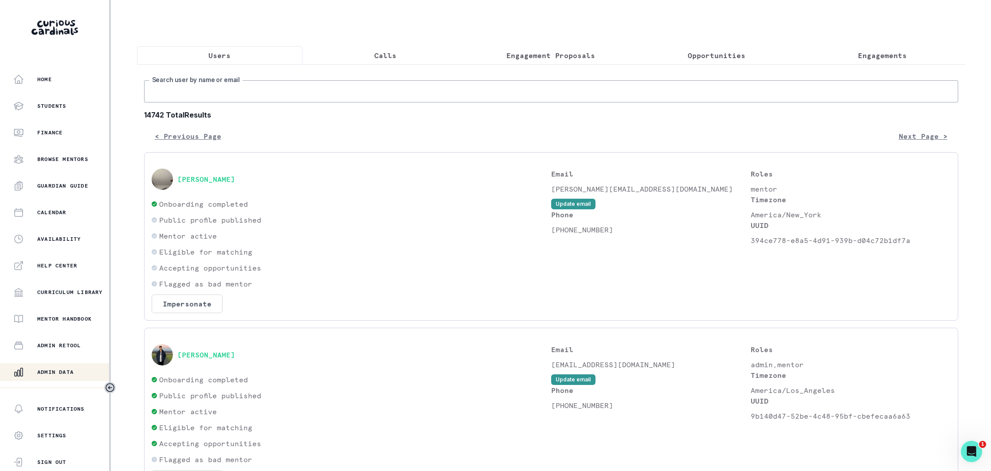
click at [248, 94] on input "Search user by name or email" at bounding box center [551, 91] width 814 height 22
paste input "[EMAIL_ADDRESS][DOMAIN_NAME]"
type input "[EMAIL_ADDRESS][DOMAIN_NAME]"
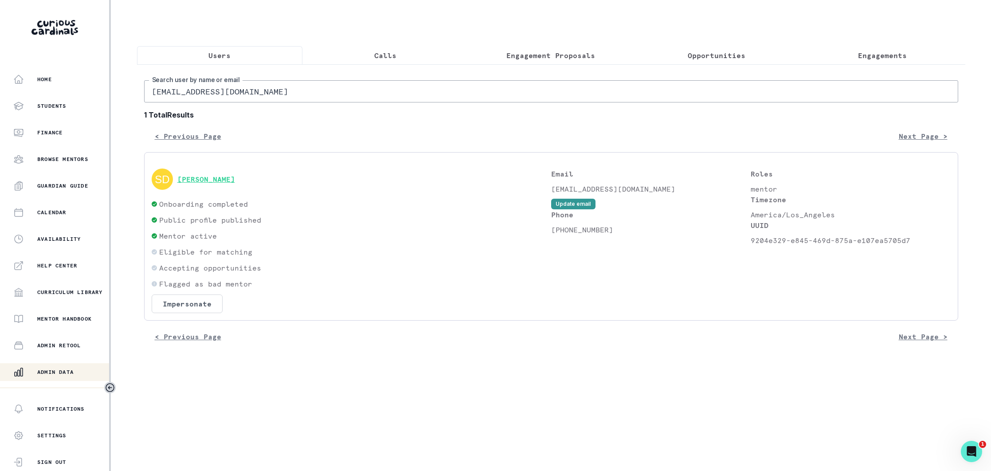
click at [221, 176] on button "[PERSON_NAME]" at bounding box center [206, 179] width 58 height 9
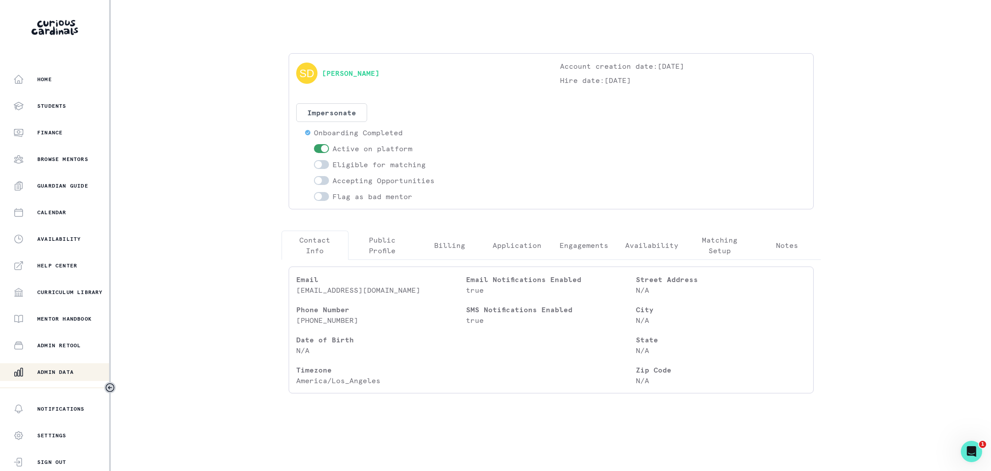
click at [385, 246] on p "Public Profile" at bounding box center [382, 244] width 52 height 21
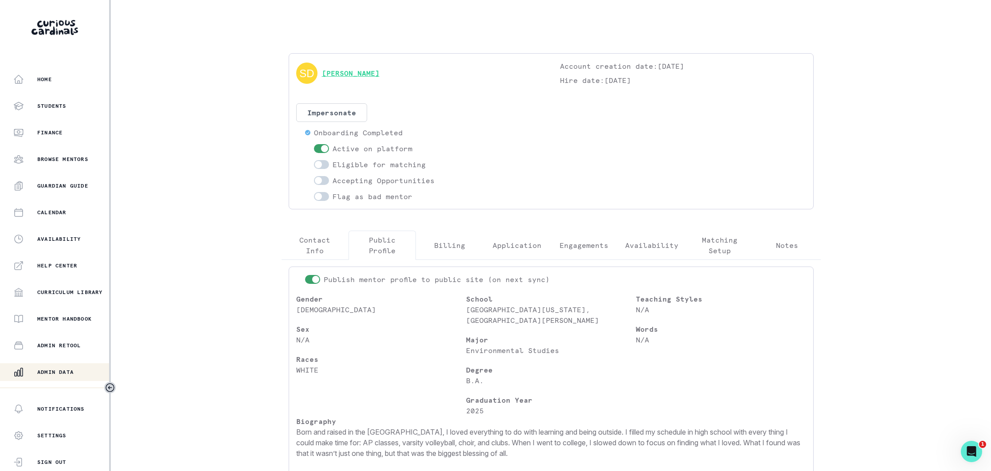
click at [377, 74] on link "[PERSON_NAME]" at bounding box center [351, 73] width 58 height 11
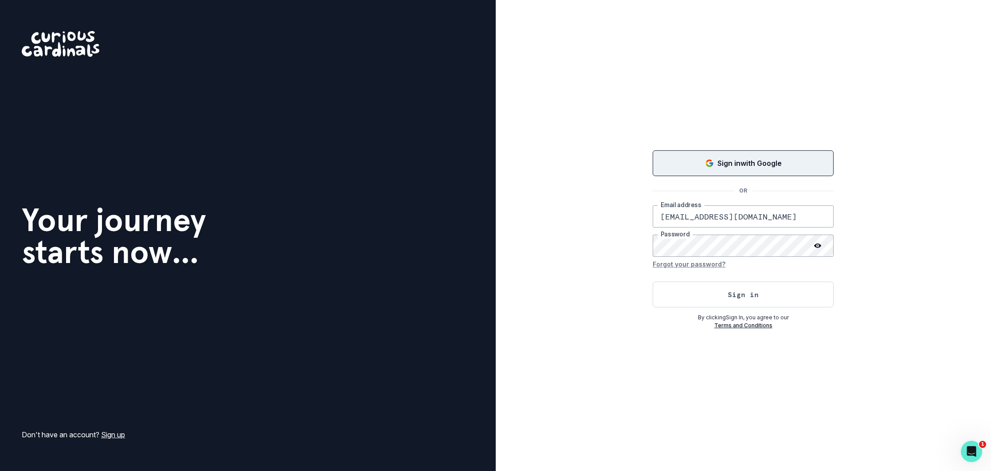
click at [724, 160] on p "Sign in with Google" at bounding box center [749, 163] width 64 height 11
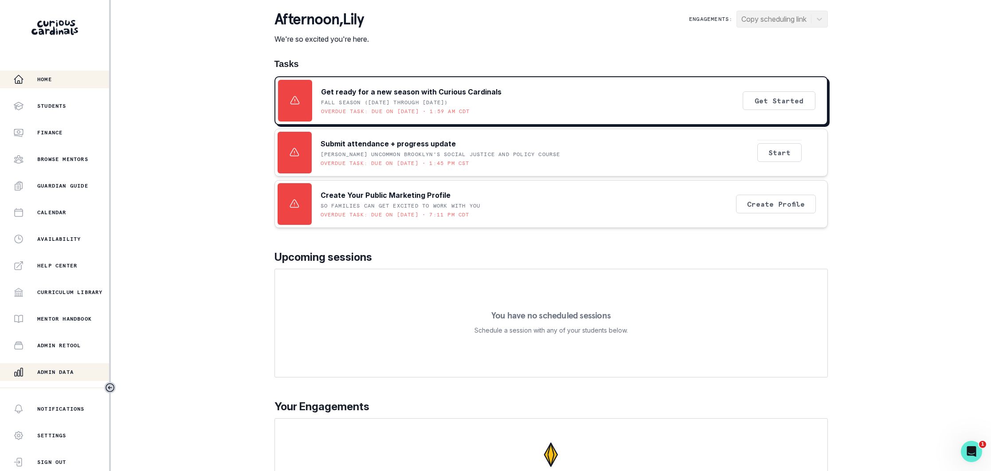
click at [57, 371] on p "Admin Data" at bounding box center [55, 371] width 36 height 7
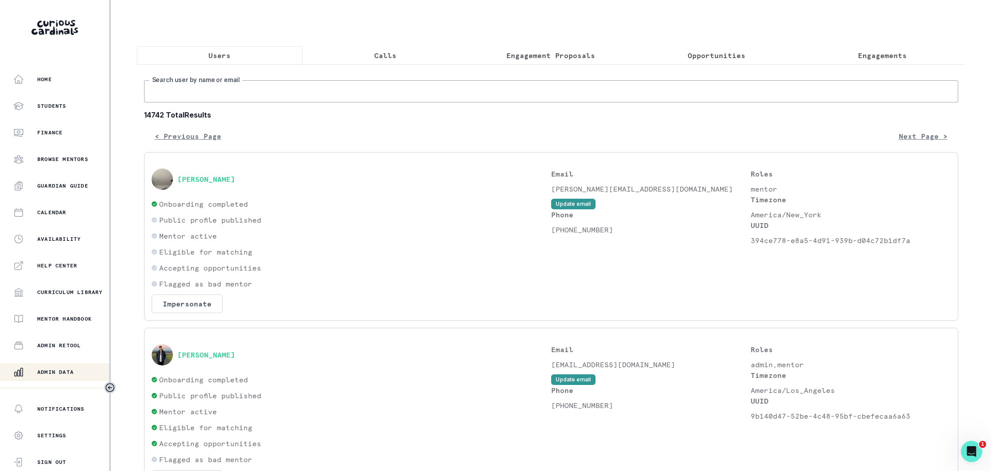
click at [261, 82] on input "Search user by name or email" at bounding box center [551, 91] width 814 height 22
type input "[PERSON_NAME] da"
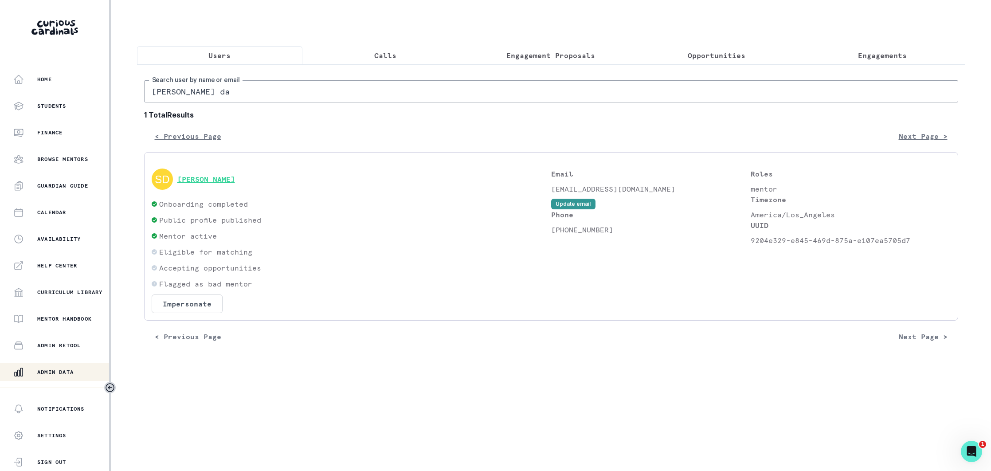
click at [230, 182] on button "[PERSON_NAME]" at bounding box center [206, 179] width 58 height 9
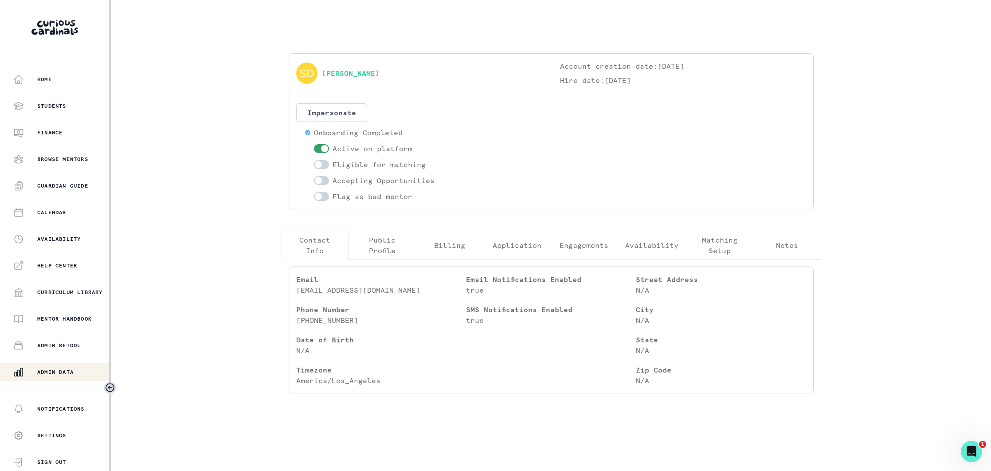
click at [386, 251] on p "Public Profile" at bounding box center [382, 244] width 52 height 21
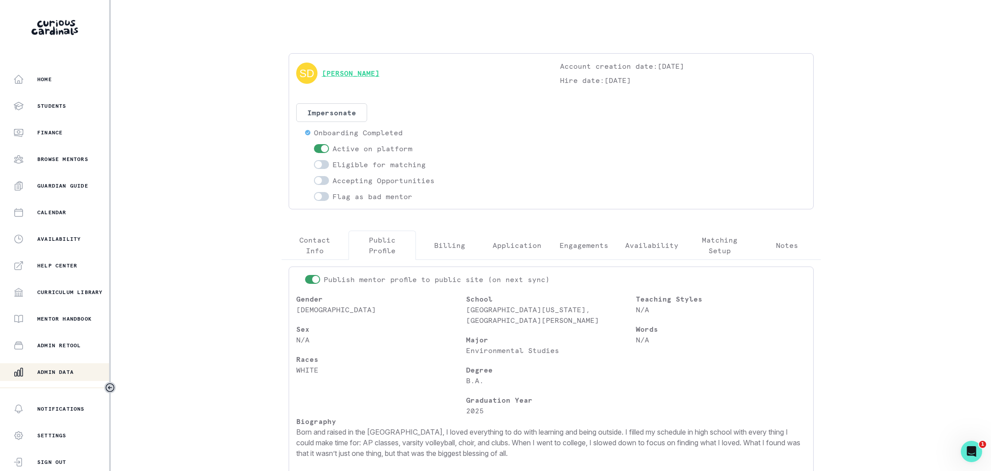
drag, startPoint x: 392, startPoint y: 72, endPoint x: 322, endPoint y: 74, distance: 70.5
click at [322, 75] on div "[PERSON_NAME]" at bounding box center [419, 73] width 246 height 25
copy link "[PERSON_NAME]"
click at [316, 163] on span at bounding box center [318, 164] width 7 height 7
click at [314, 160] on input "checkbox" at bounding box center [313, 160] width 0 height 0
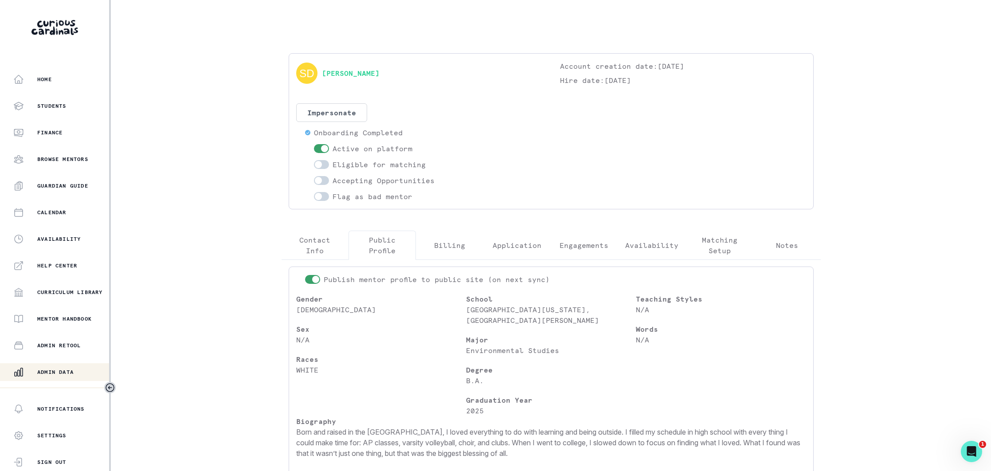
checkbox input "true"
click at [319, 178] on span at bounding box center [318, 180] width 7 height 7
click at [314, 176] on input "checkbox" at bounding box center [313, 176] width 0 height 0
checkbox input "true"
drag, startPoint x: 60, startPoint y: 371, endPoint x: 106, endPoint y: 335, distance: 58.4
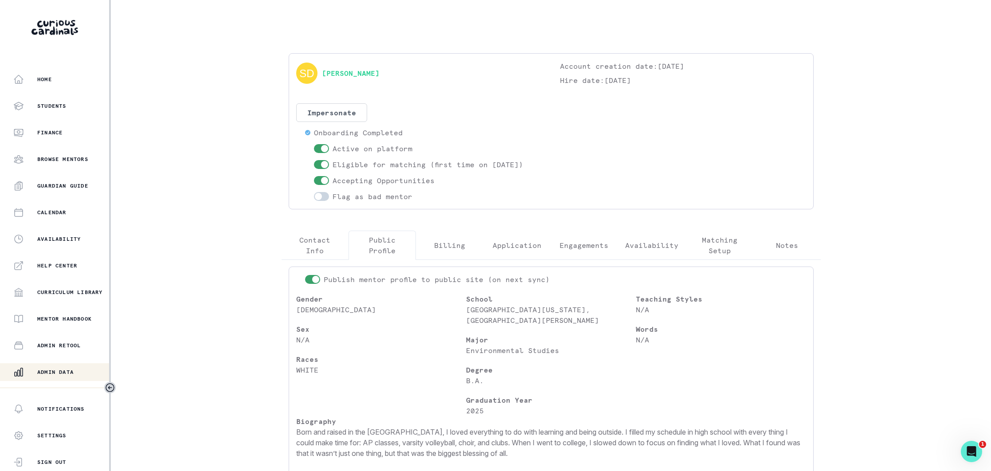
click at [60, 371] on p "Admin Data" at bounding box center [55, 371] width 36 height 7
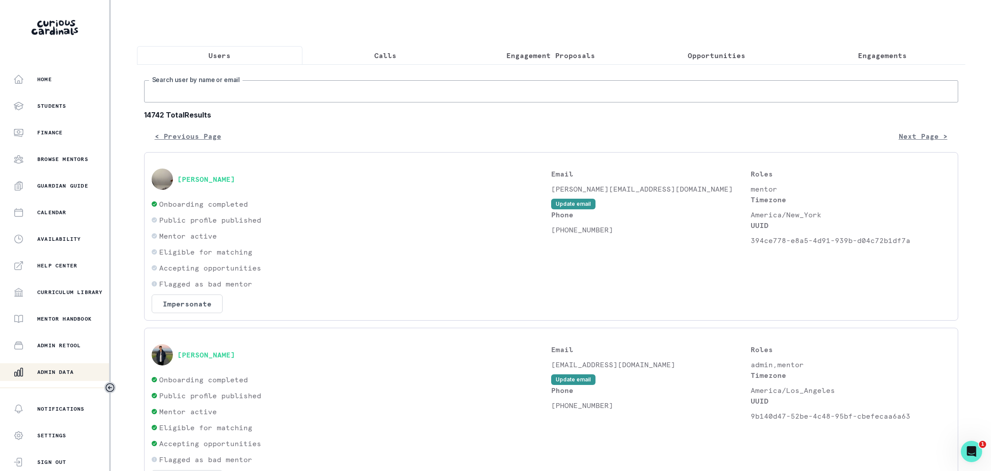
click at [226, 89] on input "Search user by name or email" at bounding box center [551, 91] width 814 height 22
paste input "[EMAIL_ADDRESS][DOMAIN_NAME]"
type input "[EMAIL_ADDRESS][DOMAIN_NAME]"
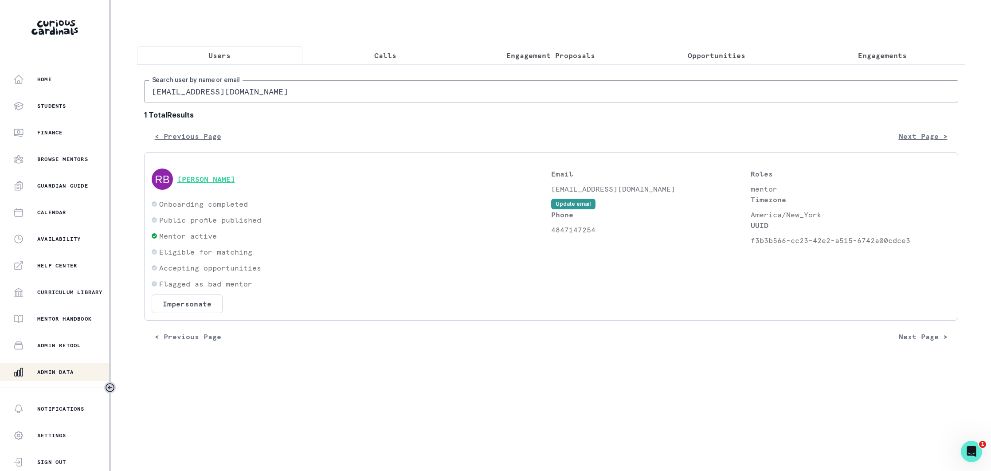
click at [197, 180] on button "[PERSON_NAME]" at bounding box center [206, 179] width 58 height 9
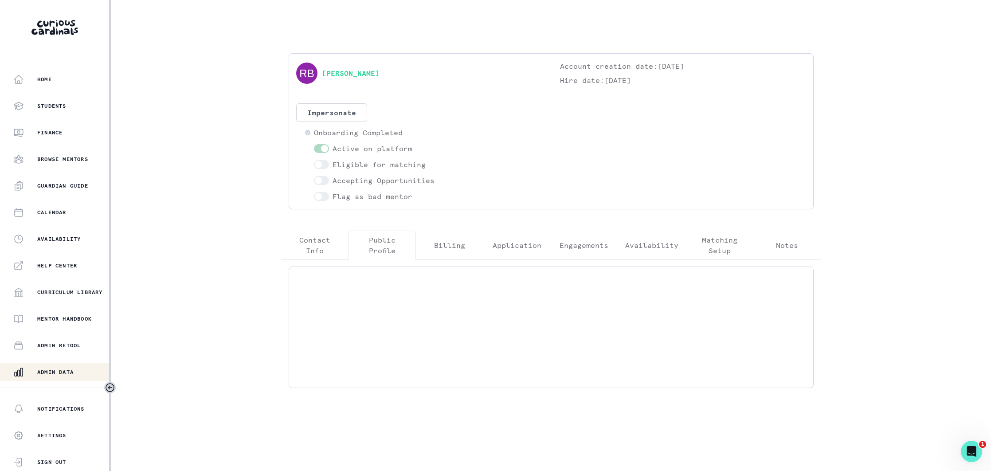
click at [394, 241] on p "Public Profile" at bounding box center [382, 244] width 52 height 21
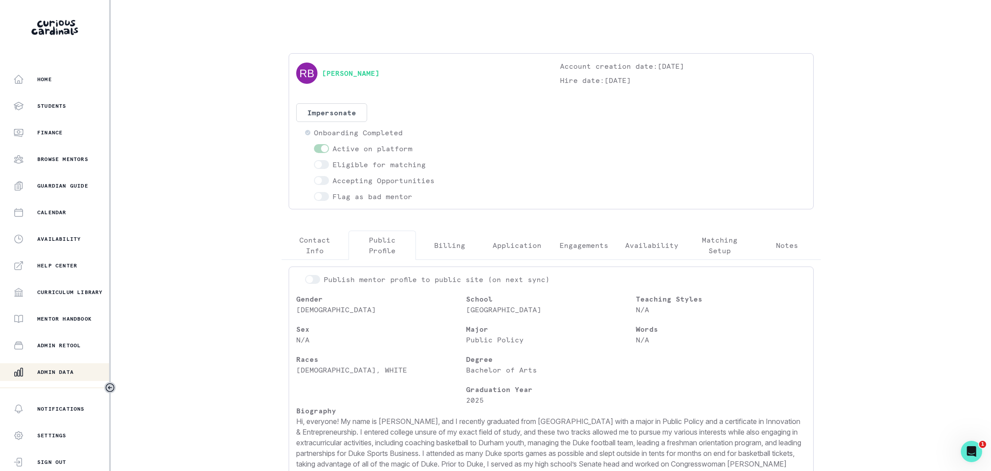
drag, startPoint x: 54, startPoint y: 367, endPoint x: 80, endPoint y: 355, distance: 28.5
click at [55, 367] on div "Admin Data" at bounding box center [61, 372] width 96 height 11
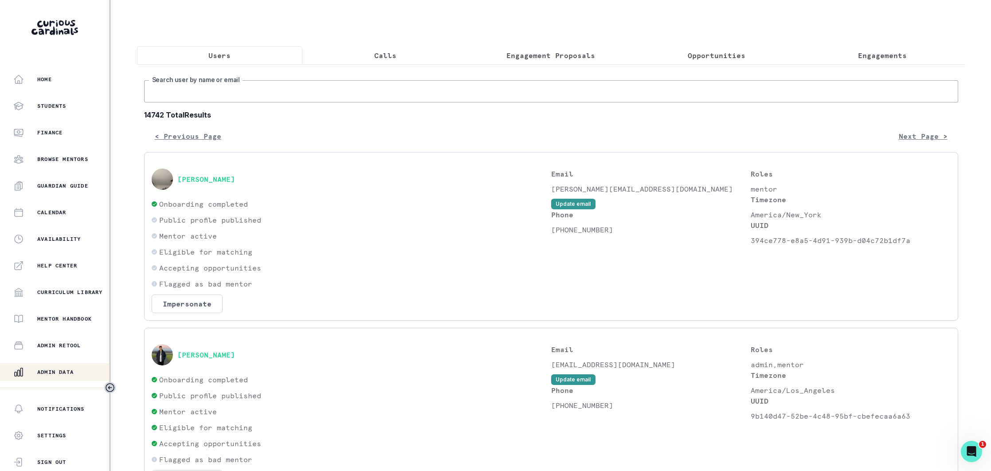
click at [246, 93] on input "Search user by name or email" at bounding box center [551, 91] width 814 height 22
paste input "[EMAIL_ADDRESS][DOMAIN_NAME]"
type input "[EMAIL_ADDRESS][DOMAIN_NAME]"
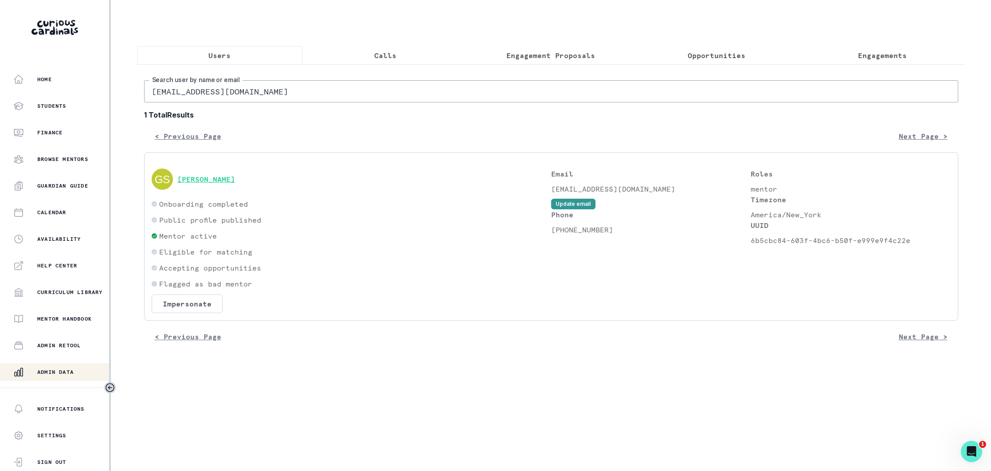
click at [224, 181] on button "[PERSON_NAME]" at bounding box center [206, 179] width 58 height 9
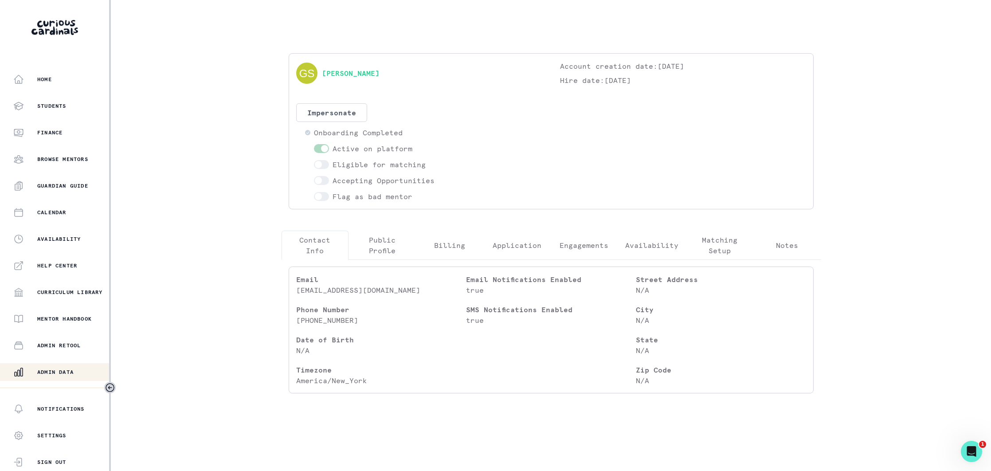
click at [380, 250] on p "Public Profile" at bounding box center [382, 244] width 52 height 21
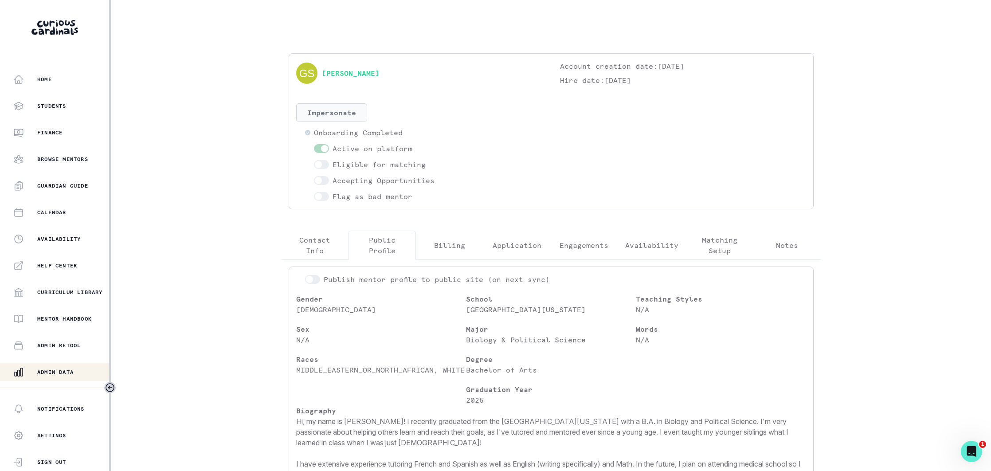
click at [339, 109] on button "Impersonate" at bounding box center [331, 112] width 71 height 19
click at [365, 194] on button "Impersonate" at bounding box center [367, 196] width 58 height 18
